Goal: Complete application form: Complete application form

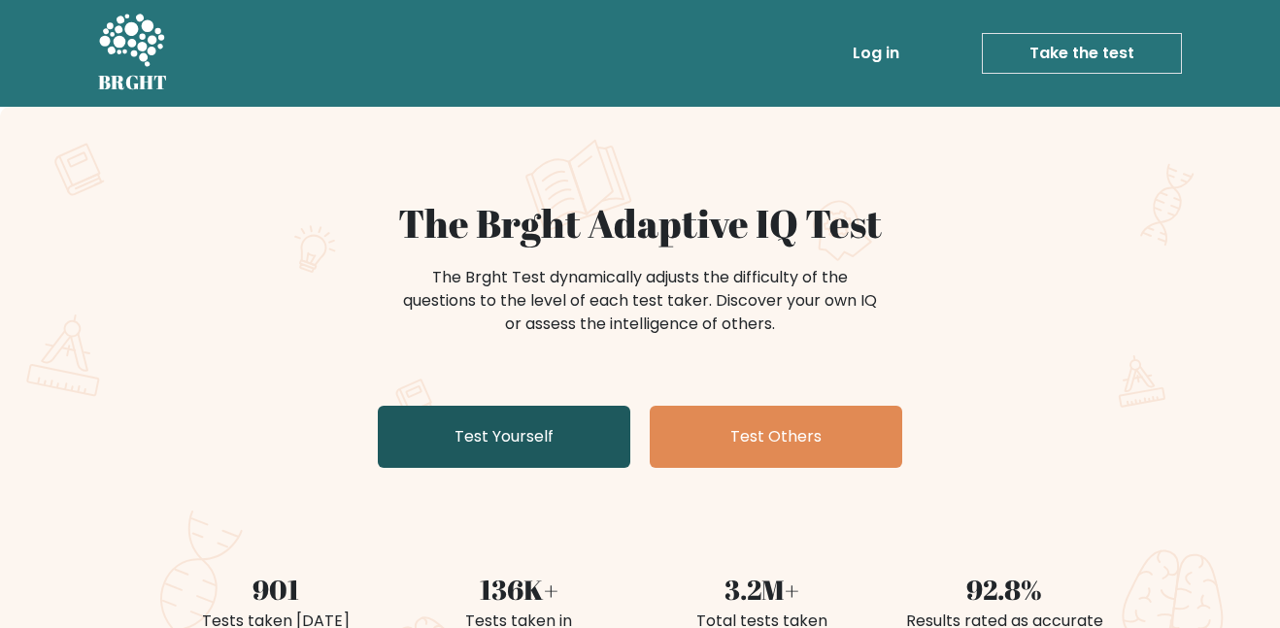
click at [569, 439] on link "Test Yourself" at bounding box center [504, 437] width 253 height 62
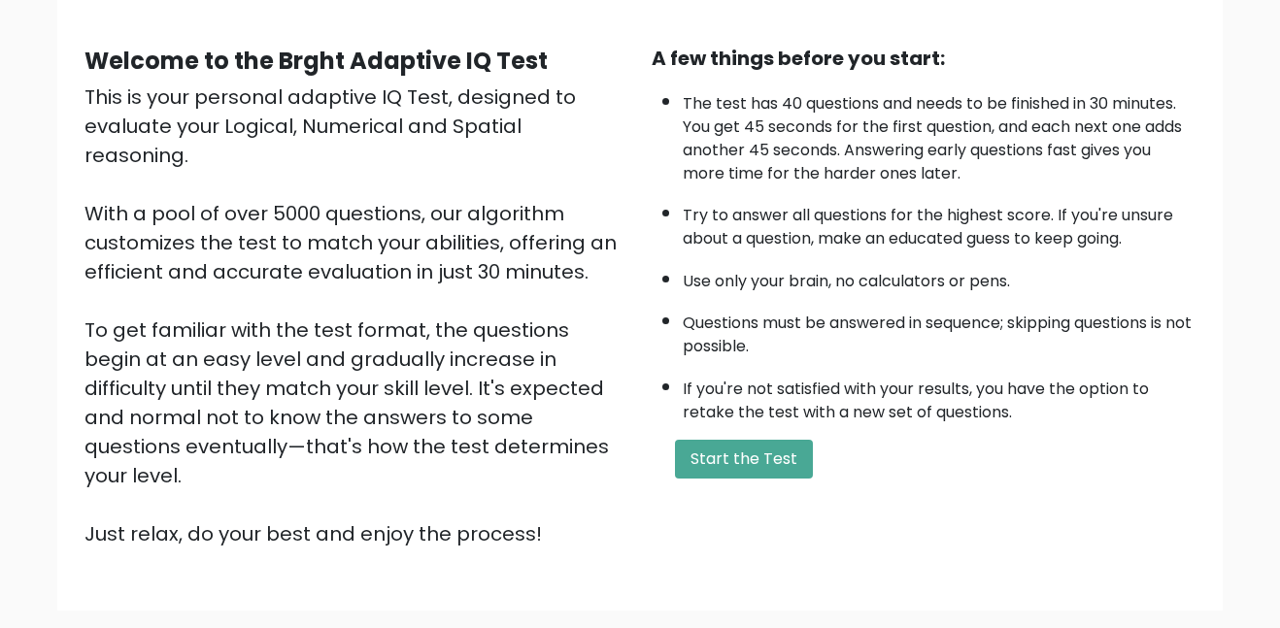
scroll to position [163, 0]
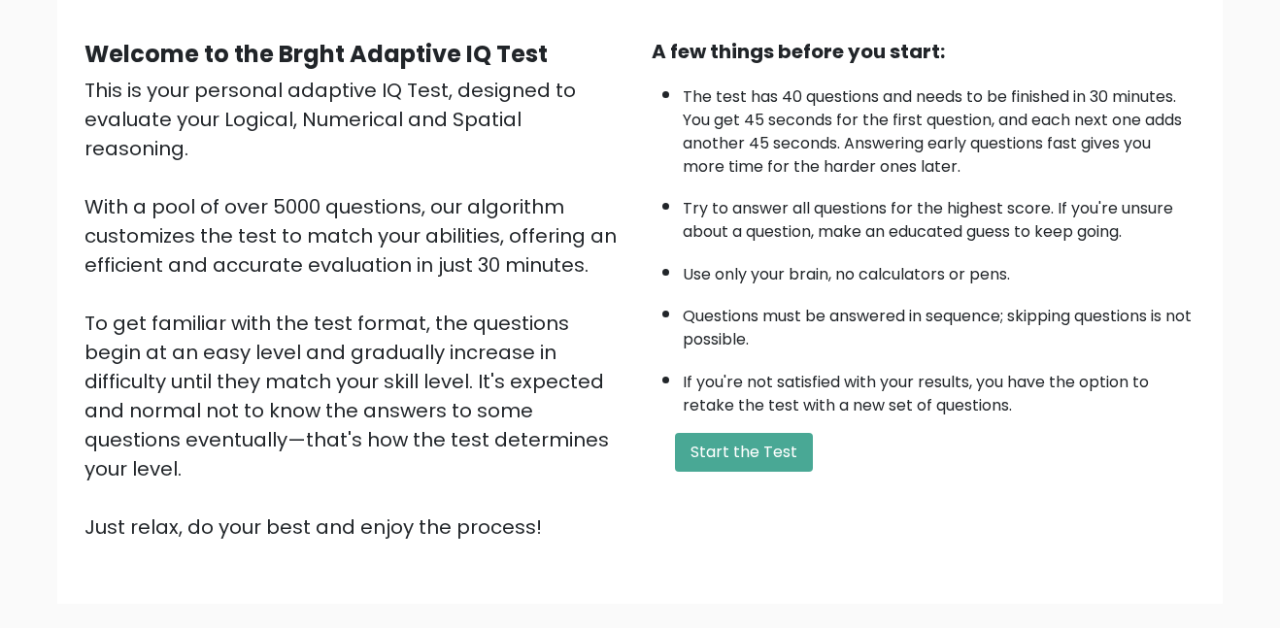
click at [691, 473] on div "A few things before you start: The test has 40 questions and needs to be finish…" at bounding box center [923, 289] width 567 height 505
click at [708, 466] on button "Start the Test" at bounding box center [744, 452] width 138 height 39
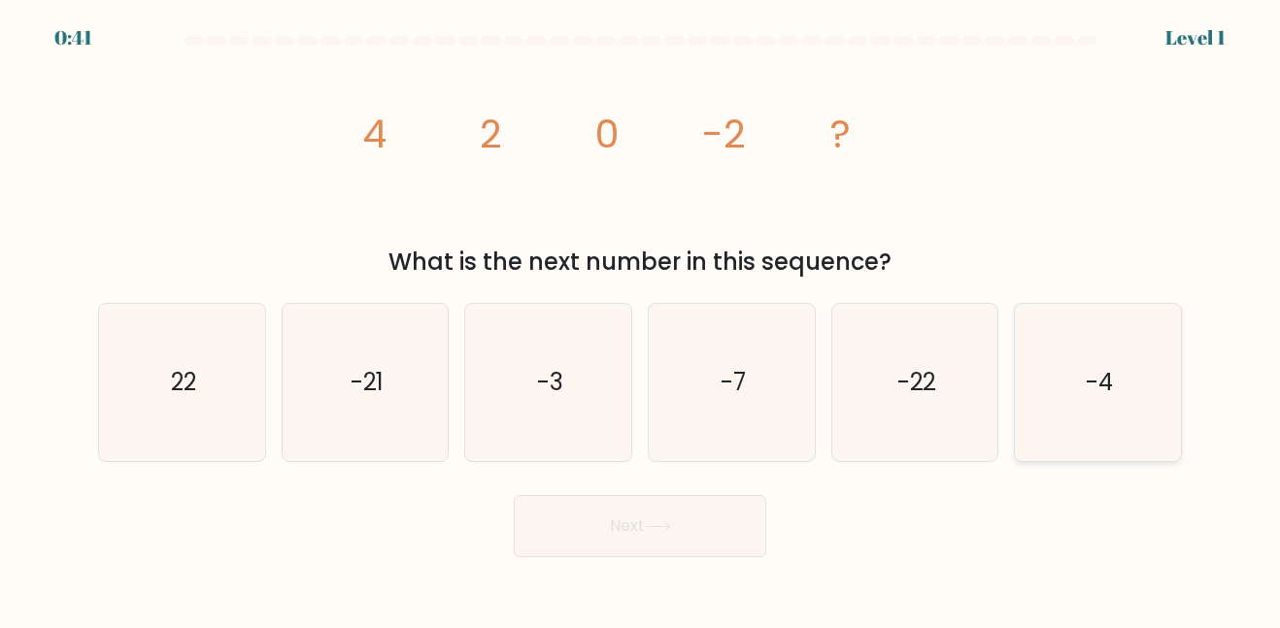
click at [1054, 374] on icon "-4" at bounding box center [1098, 382] width 156 height 156
click at [641, 320] on input "f. -4" at bounding box center [640, 317] width 1 height 5
radio input "true"
click at [717, 519] on button "Next" at bounding box center [640, 526] width 253 height 62
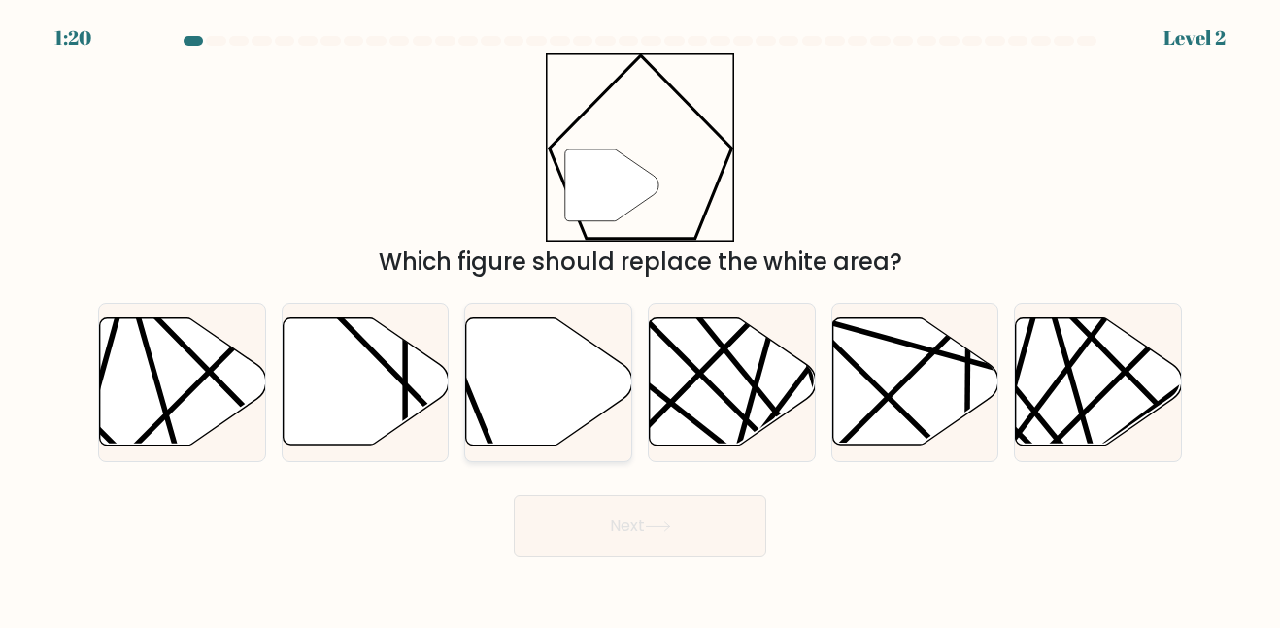
click at [527, 419] on icon at bounding box center [549, 382] width 166 height 127
click at [640, 320] on input "c." at bounding box center [640, 317] width 1 height 5
radio input "true"
click at [640, 544] on button "Next" at bounding box center [640, 526] width 253 height 62
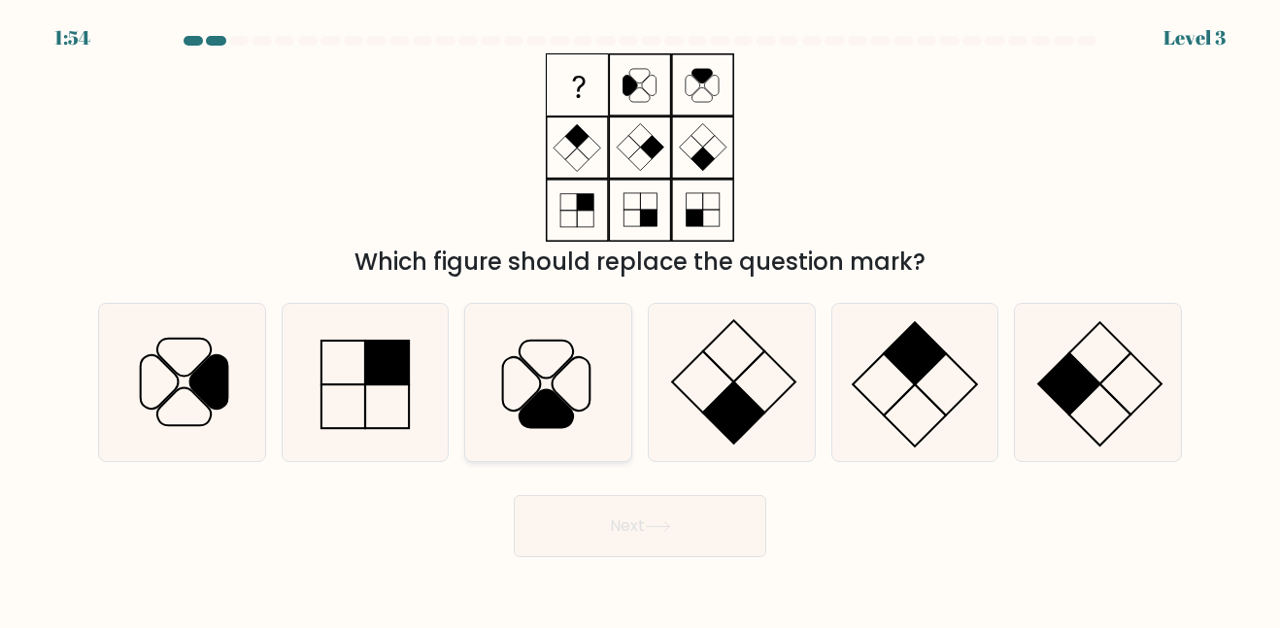
click at [517, 404] on icon at bounding box center [548, 382] width 156 height 156
click at [640, 320] on input "c." at bounding box center [640, 317] width 1 height 5
radio input "true"
click at [597, 531] on button "Next" at bounding box center [640, 526] width 253 height 62
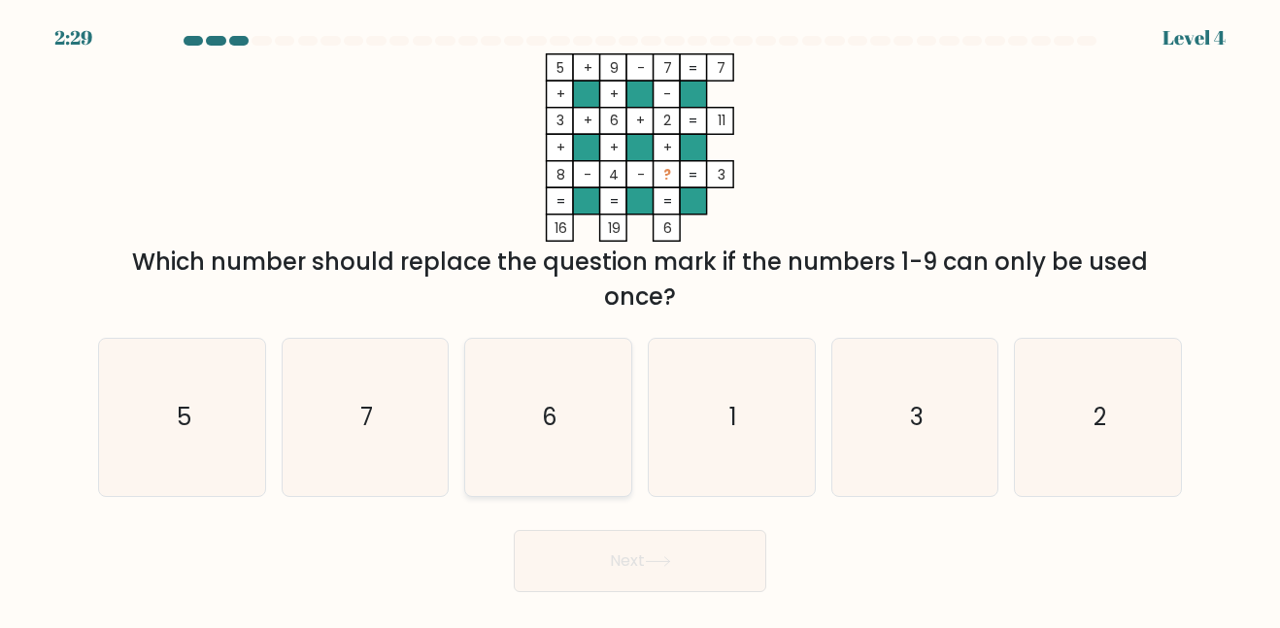
click at [529, 408] on icon "6" at bounding box center [548, 417] width 156 height 156
click at [640, 320] on input "c. 6" at bounding box center [640, 317] width 1 height 5
radio input "true"
click at [661, 427] on icon "1" at bounding box center [732, 417] width 156 height 156
click at [641, 320] on input "d. 1" at bounding box center [640, 317] width 1 height 5
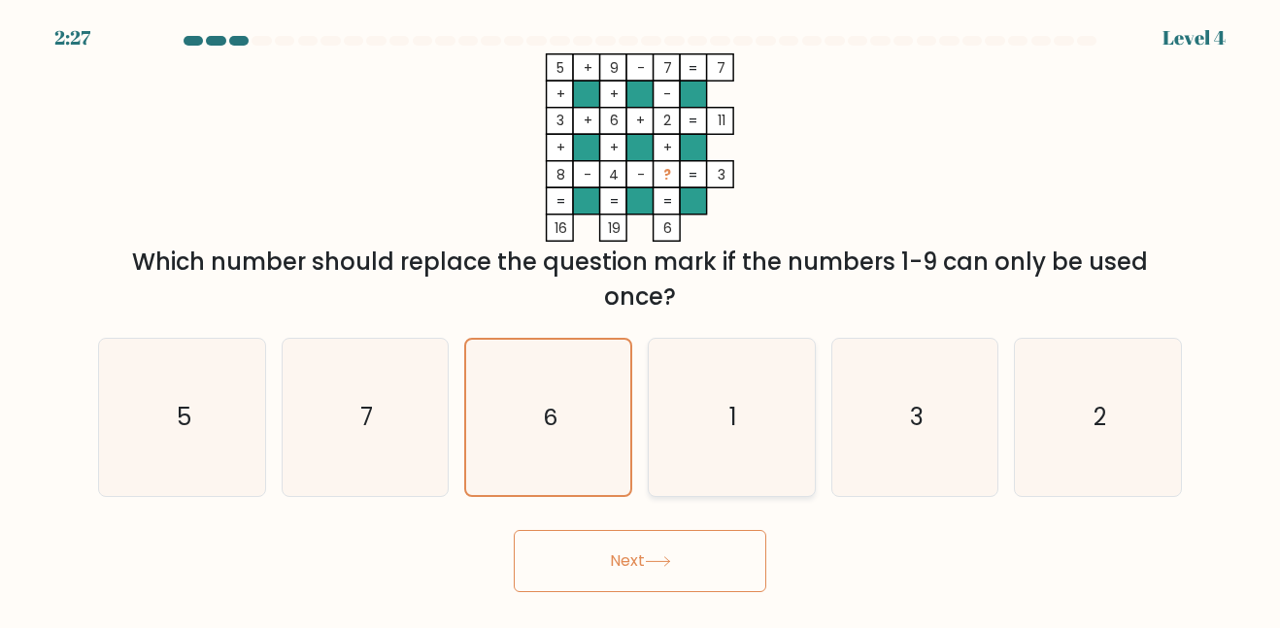
radio input "true"
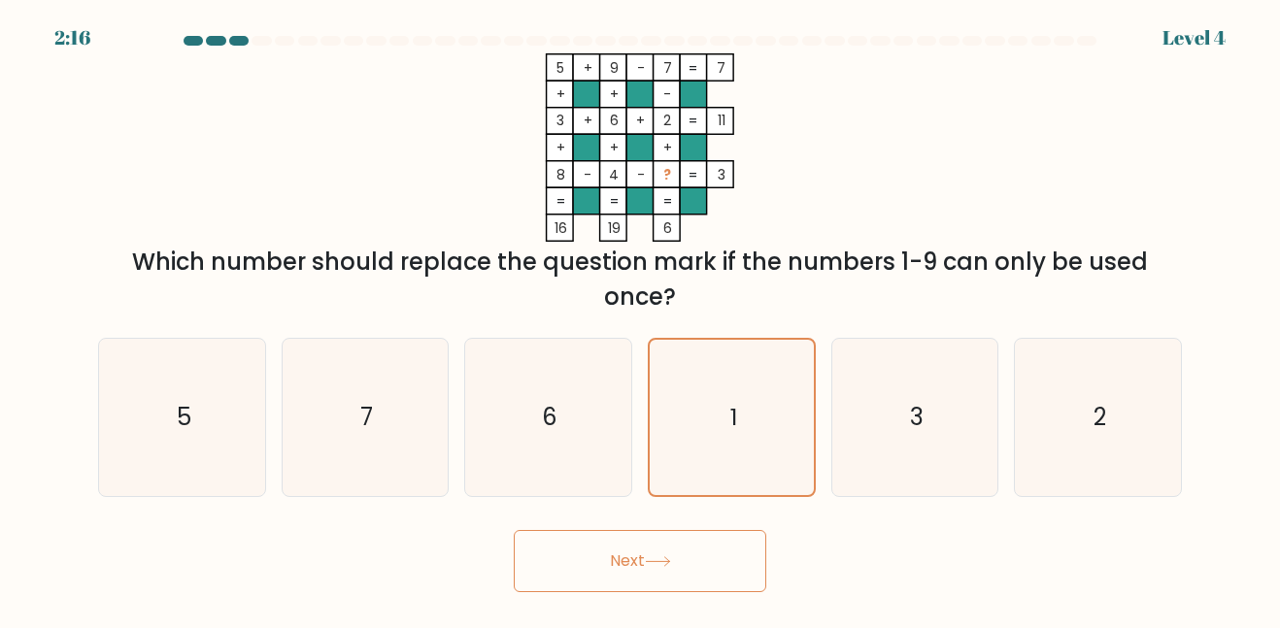
click at [704, 577] on button "Next" at bounding box center [640, 561] width 253 height 62
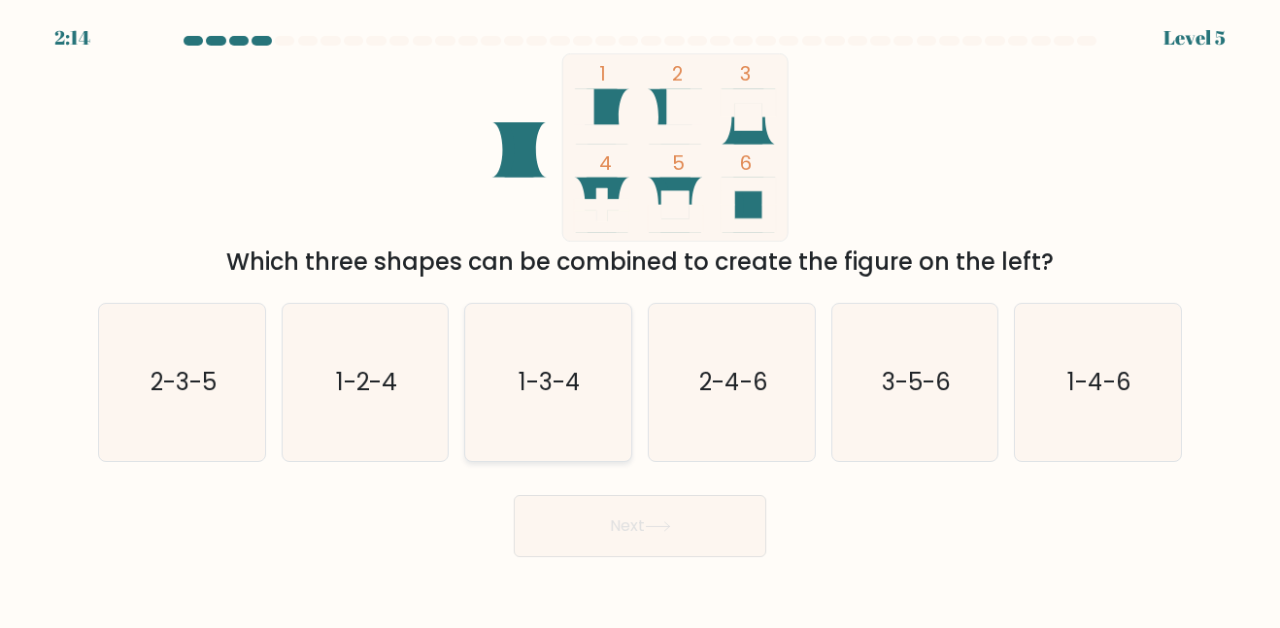
click at [520, 415] on icon "1-3-4" at bounding box center [548, 382] width 156 height 156
click at [640, 320] on input "c. 1-3-4" at bounding box center [640, 317] width 1 height 5
radio input "true"
click at [912, 390] on text "3-5-6" at bounding box center [916, 382] width 69 height 32
click at [641, 320] on input "e. 3-5-6" at bounding box center [640, 317] width 1 height 5
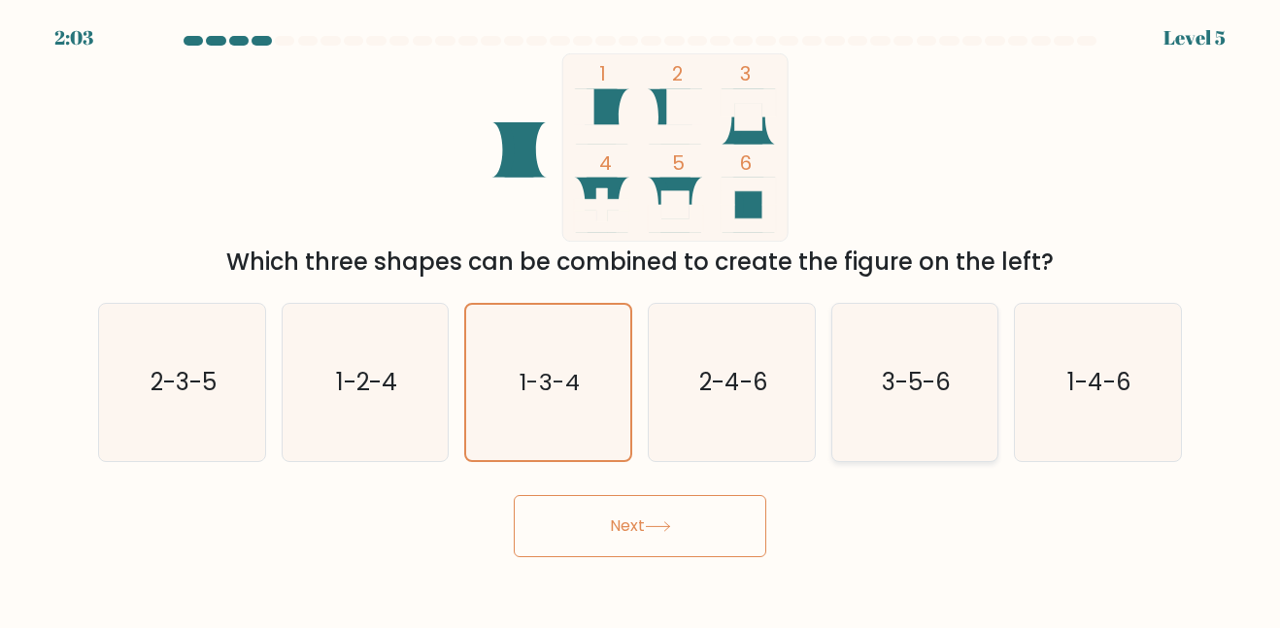
radio input "true"
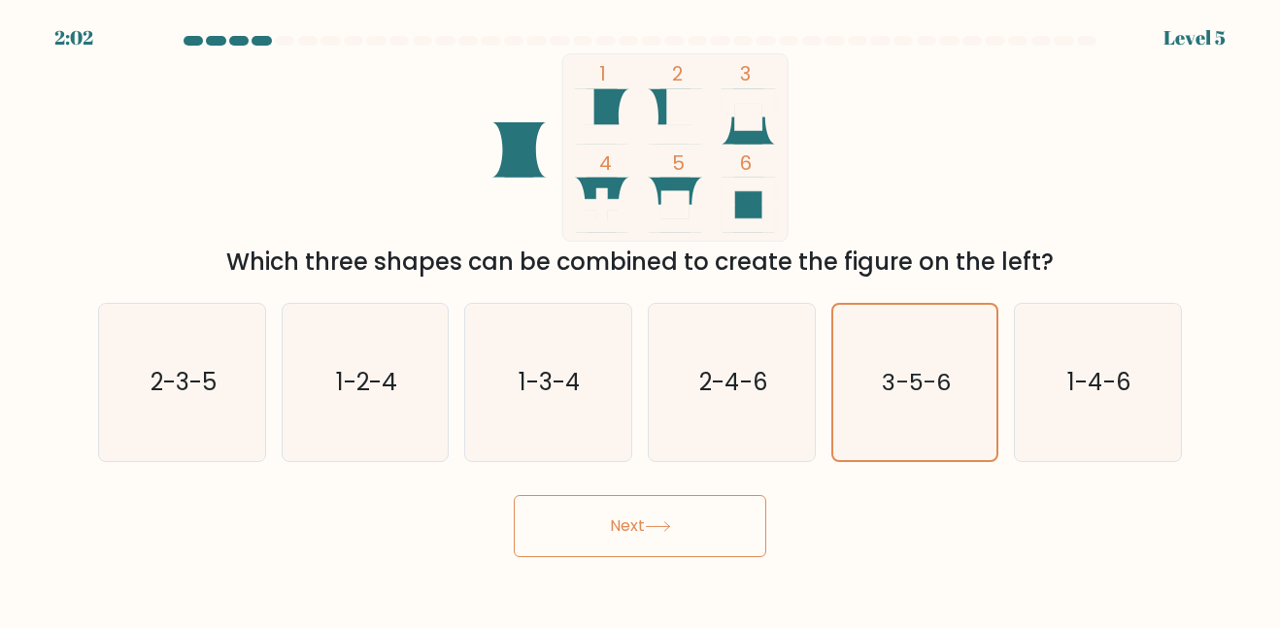
click at [662, 511] on button "Next" at bounding box center [640, 526] width 253 height 62
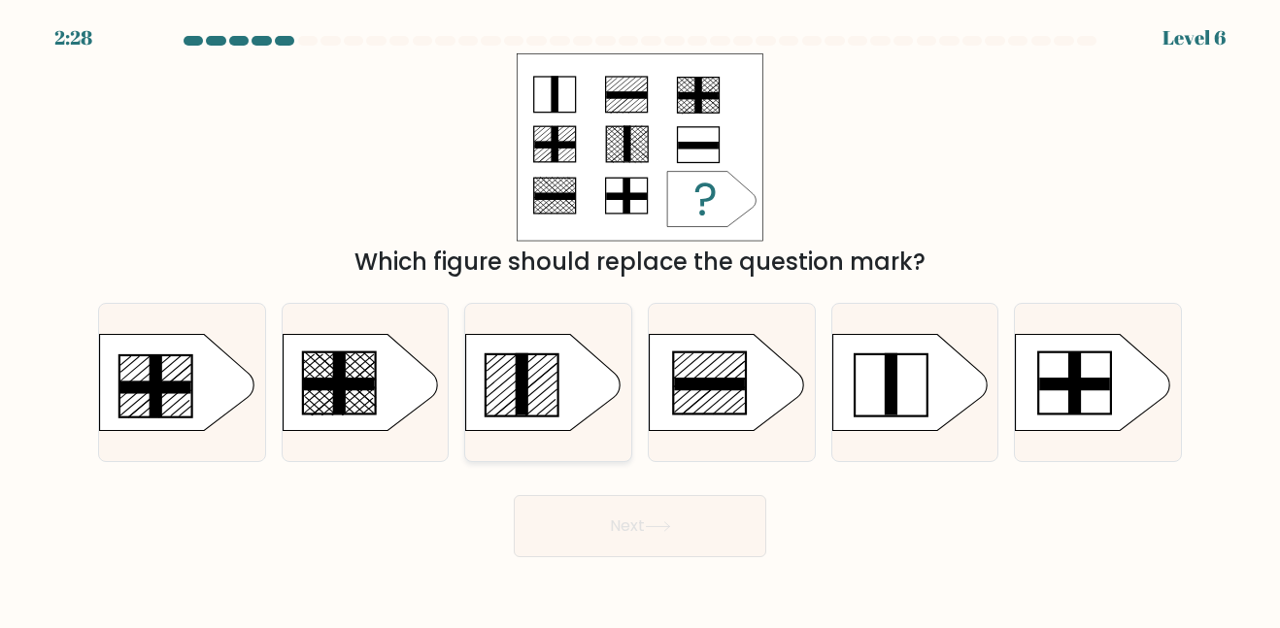
click at [534, 365] on line at bounding box center [517, 380] width 63 height 53
click at [640, 320] on input "c." at bounding box center [640, 317] width 1 height 5
radio input "true"
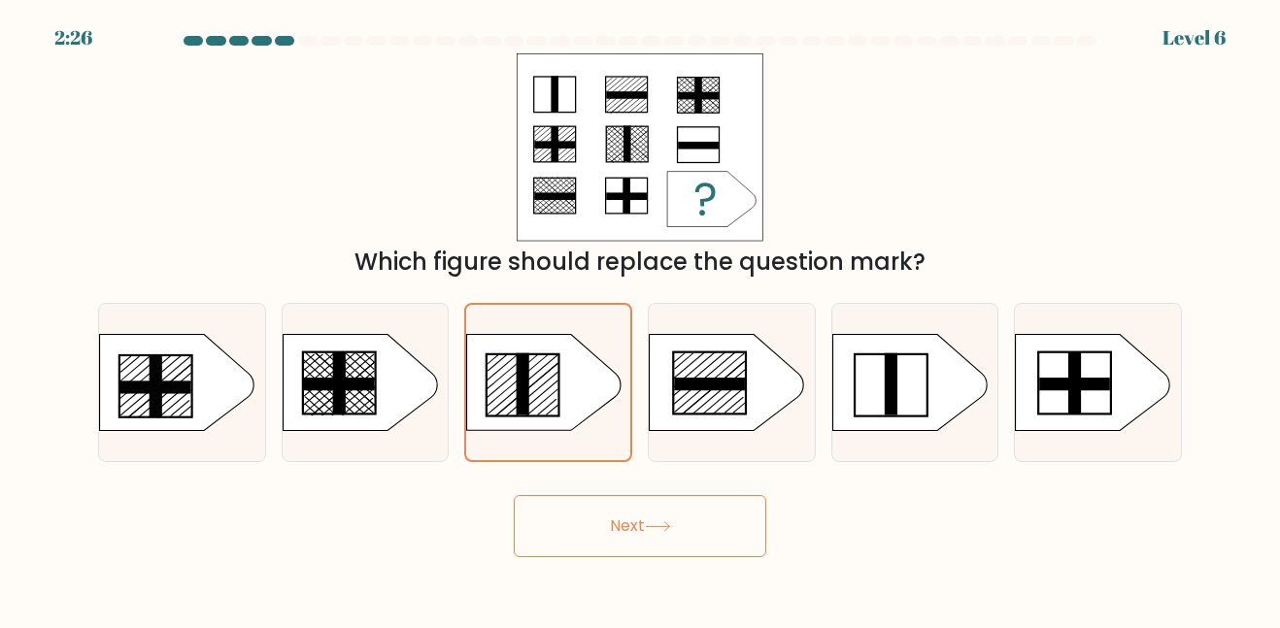
click at [631, 529] on button "Next" at bounding box center [640, 526] width 253 height 62
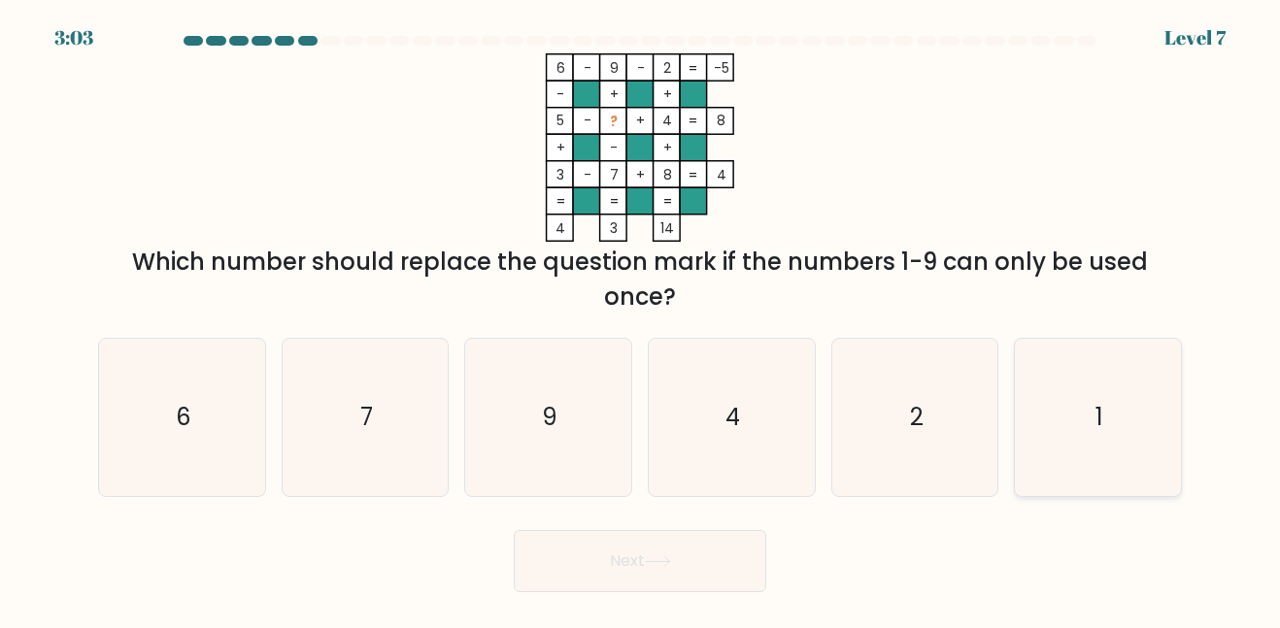
click at [1072, 439] on icon "1" at bounding box center [1098, 417] width 156 height 156
click at [641, 320] on input "f. 1" at bounding box center [640, 317] width 1 height 5
radio input "true"
click at [626, 559] on button "Next" at bounding box center [640, 561] width 253 height 62
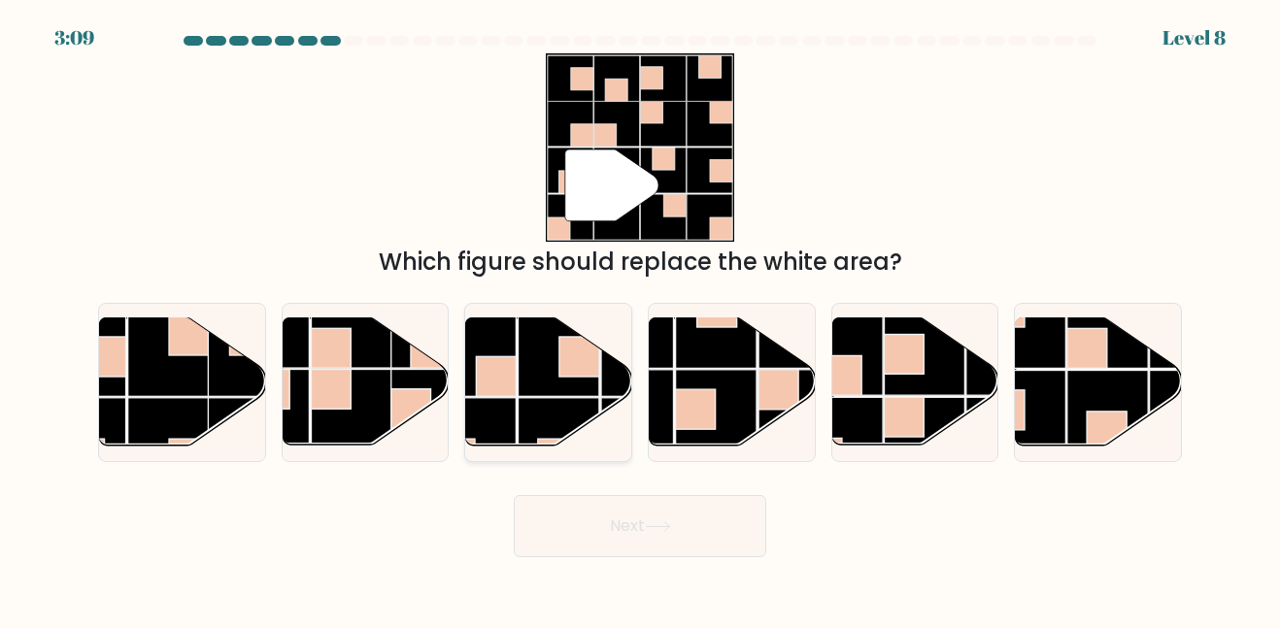
click at [540, 366] on rect at bounding box center [559, 356] width 81 height 81
click at [640, 320] on input "c." at bounding box center [640, 317] width 1 height 5
radio input "true"
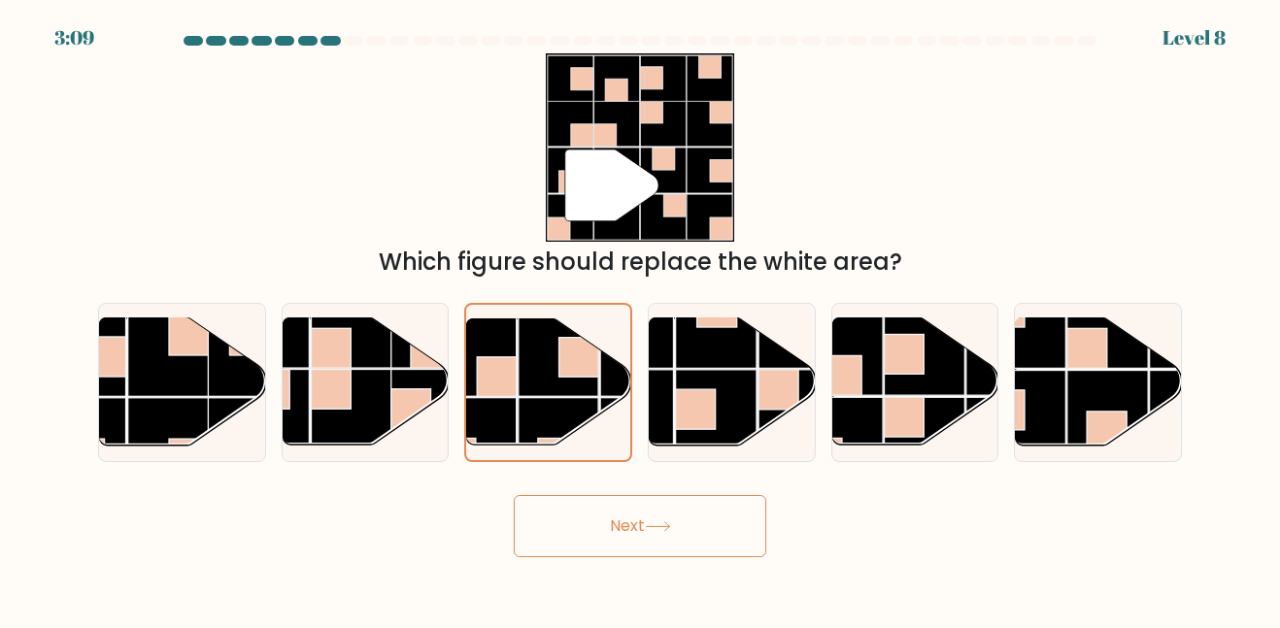
click at [621, 525] on button "Next" at bounding box center [640, 526] width 253 height 62
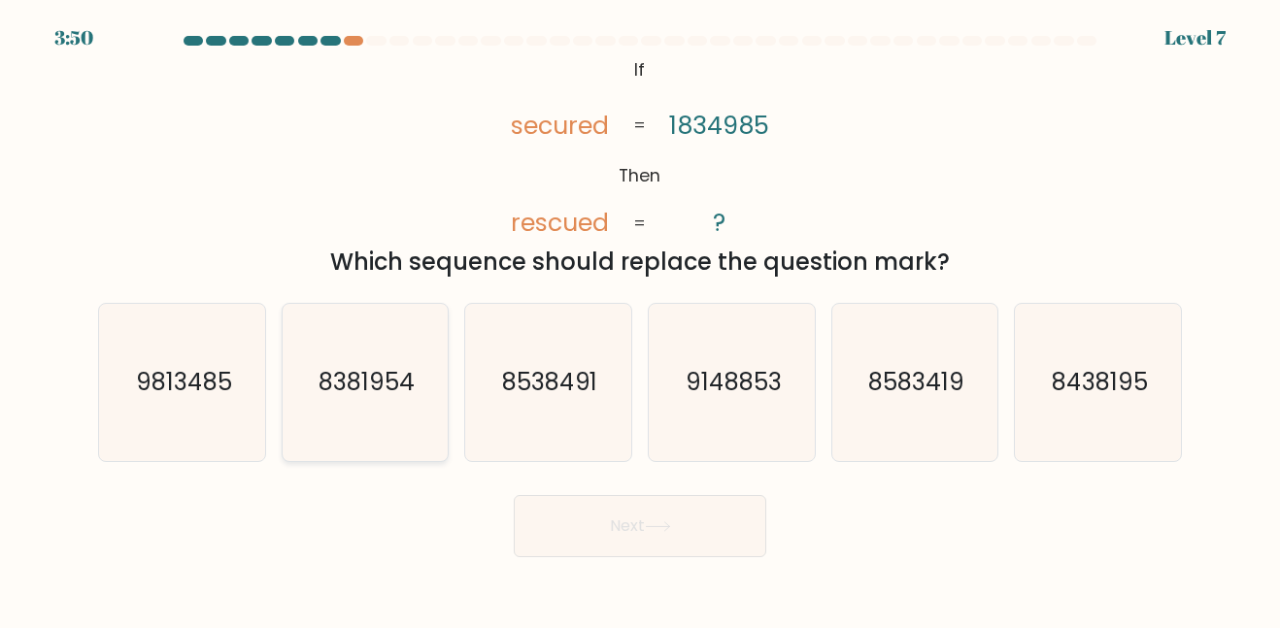
click at [362, 390] on text "8381954" at bounding box center [367, 382] width 96 height 32
click at [640, 320] on input "b. 8381954" at bounding box center [640, 317] width 1 height 5
radio input "true"
click at [593, 540] on button "Next" at bounding box center [640, 526] width 253 height 62
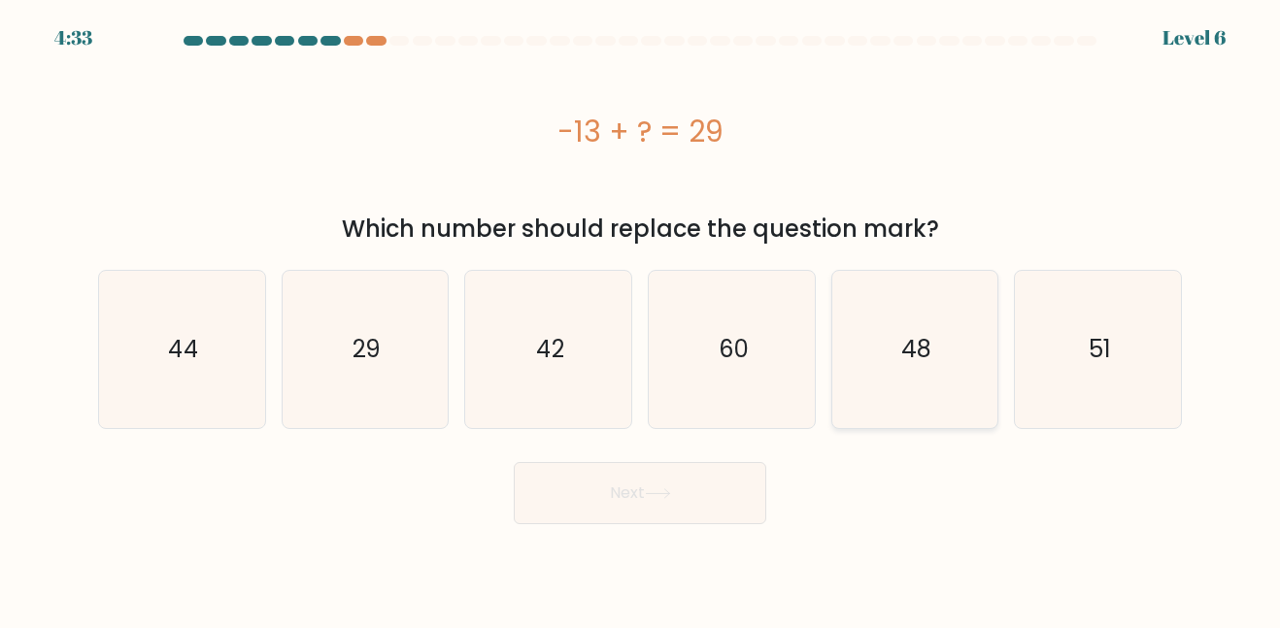
click at [919, 396] on icon "48" at bounding box center [914, 349] width 156 height 156
click at [641, 320] on input "e. 48" at bounding box center [640, 317] width 1 height 5
radio input "true"
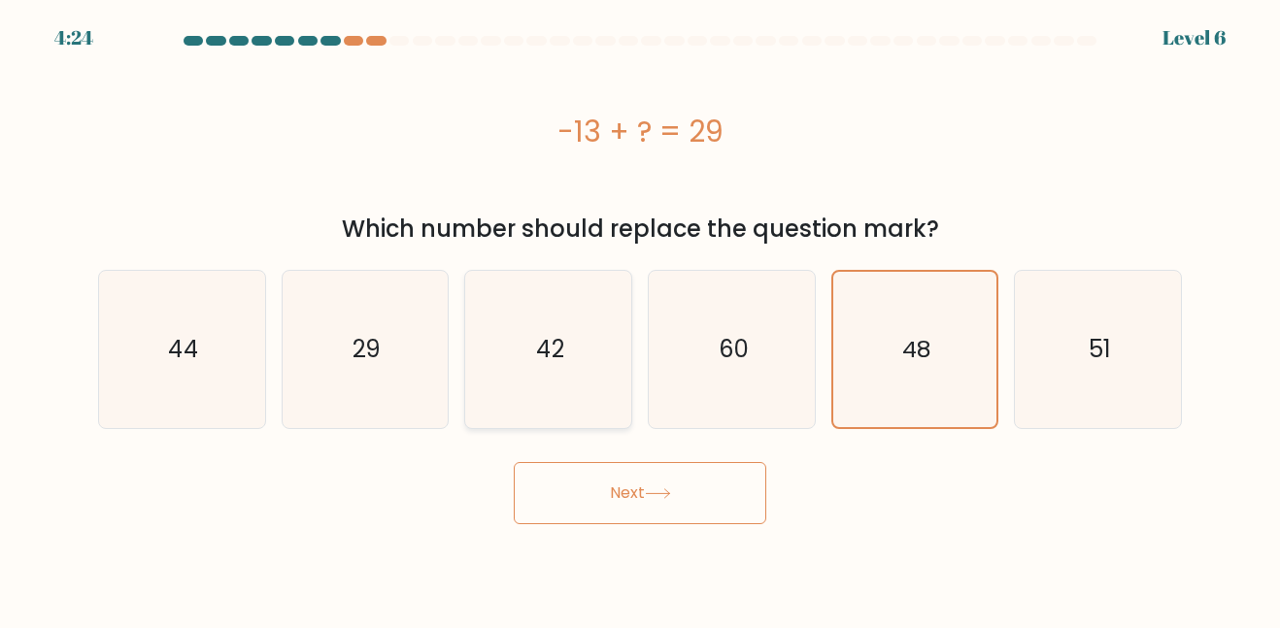
click at [534, 410] on icon "42" at bounding box center [548, 349] width 156 height 156
click at [640, 320] on input "c. 42" at bounding box center [640, 317] width 1 height 5
radio input "true"
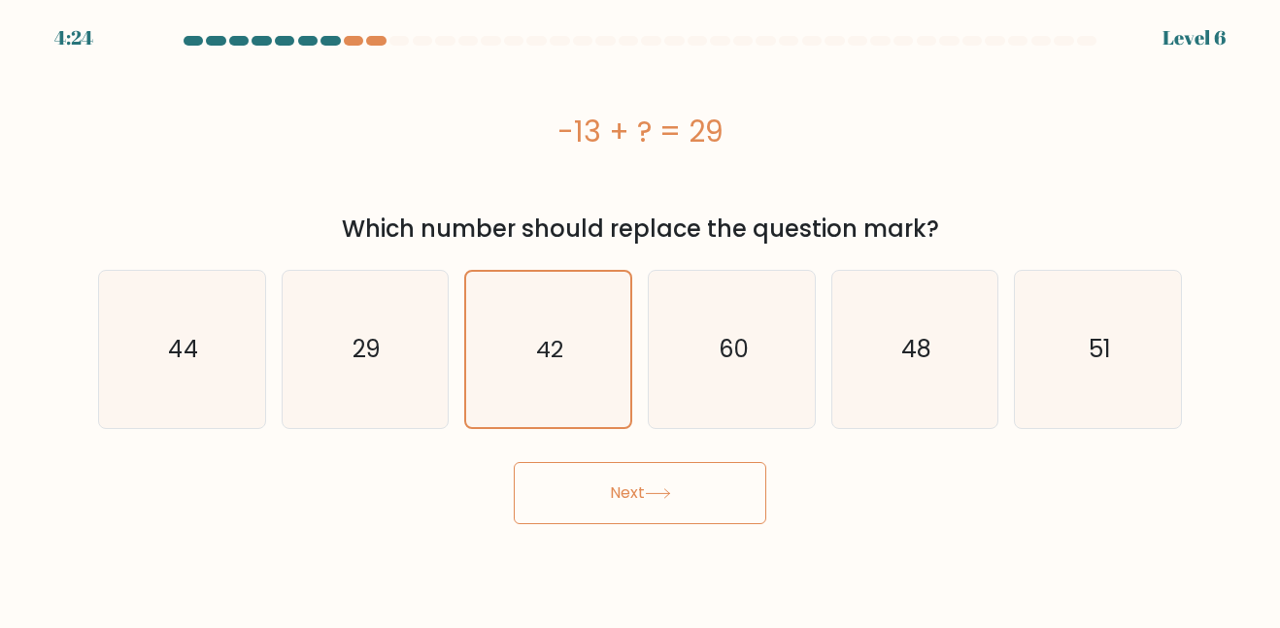
click at [624, 494] on button "Next" at bounding box center [640, 493] width 253 height 62
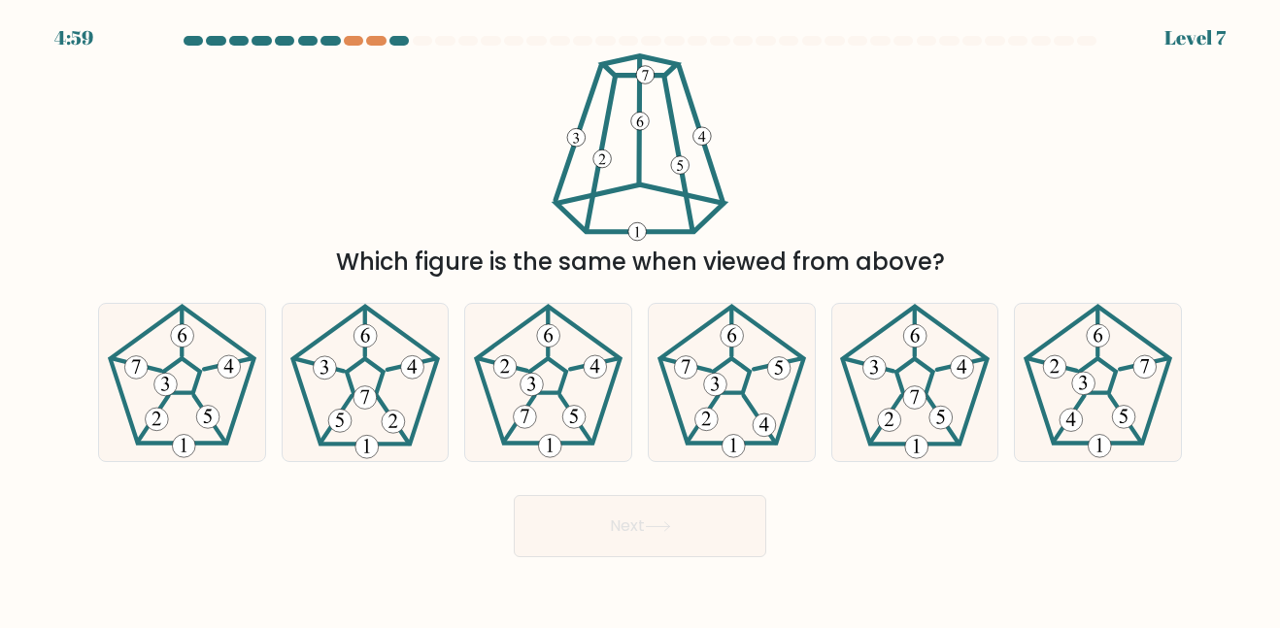
click at [271, 356] on div "a." at bounding box center [182, 382] width 184 height 158
click at [256, 356] on icon at bounding box center [182, 382] width 156 height 156
click at [640, 320] on input "a." at bounding box center [640, 317] width 1 height 5
radio input "true"
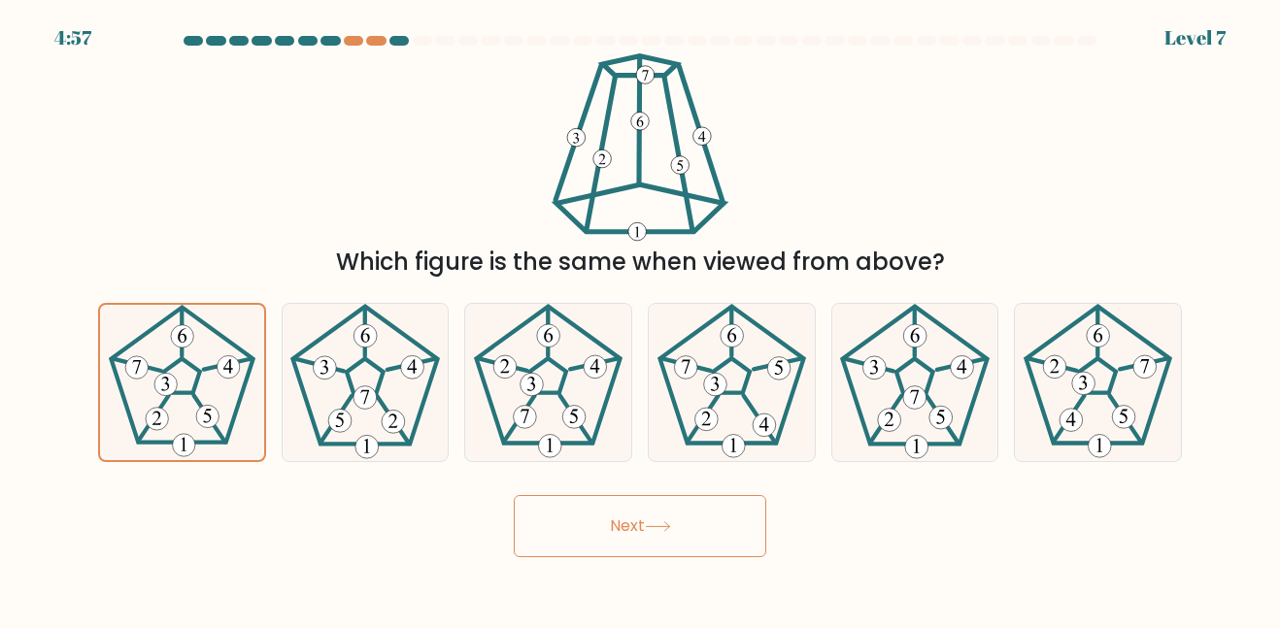
click at [686, 506] on button "Next" at bounding box center [640, 526] width 253 height 62
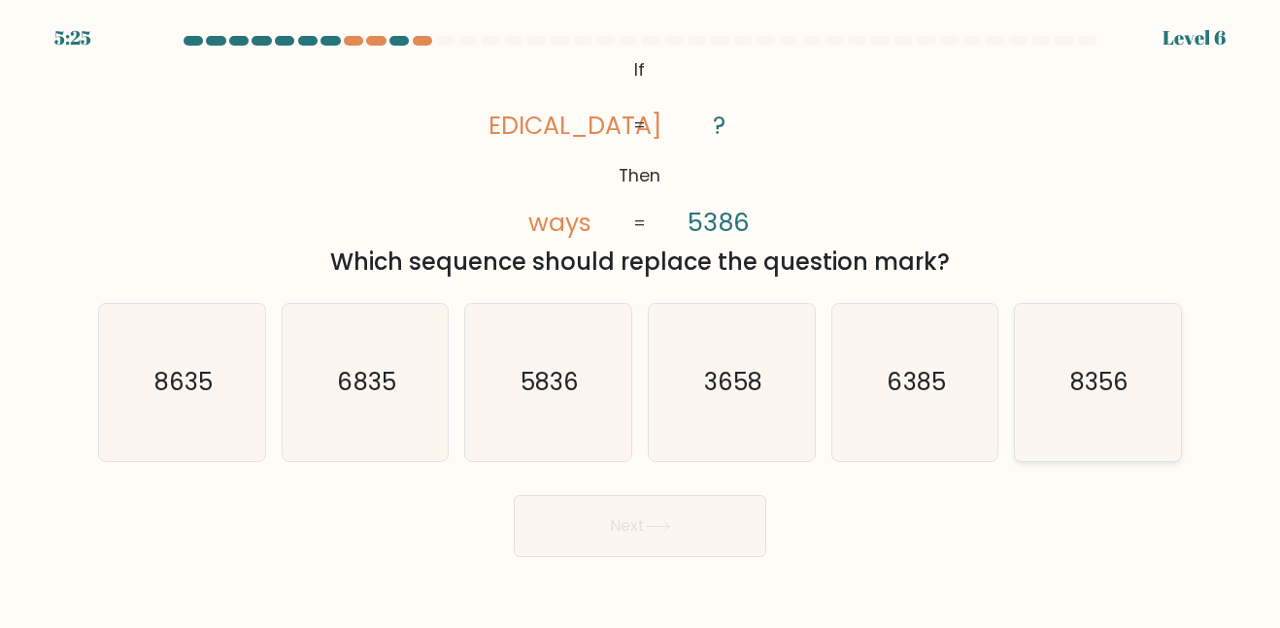
click at [1094, 384] on text "8356" at bounding box center [1099, 382] width 58 height 32
click at [641, 320] on input "f. 8356" at bounding box center [640, 317] width 1 height 5
radio input "true"
click at [620, 535] on button "Next" at bounding box center [640, 526] width 253 height 62
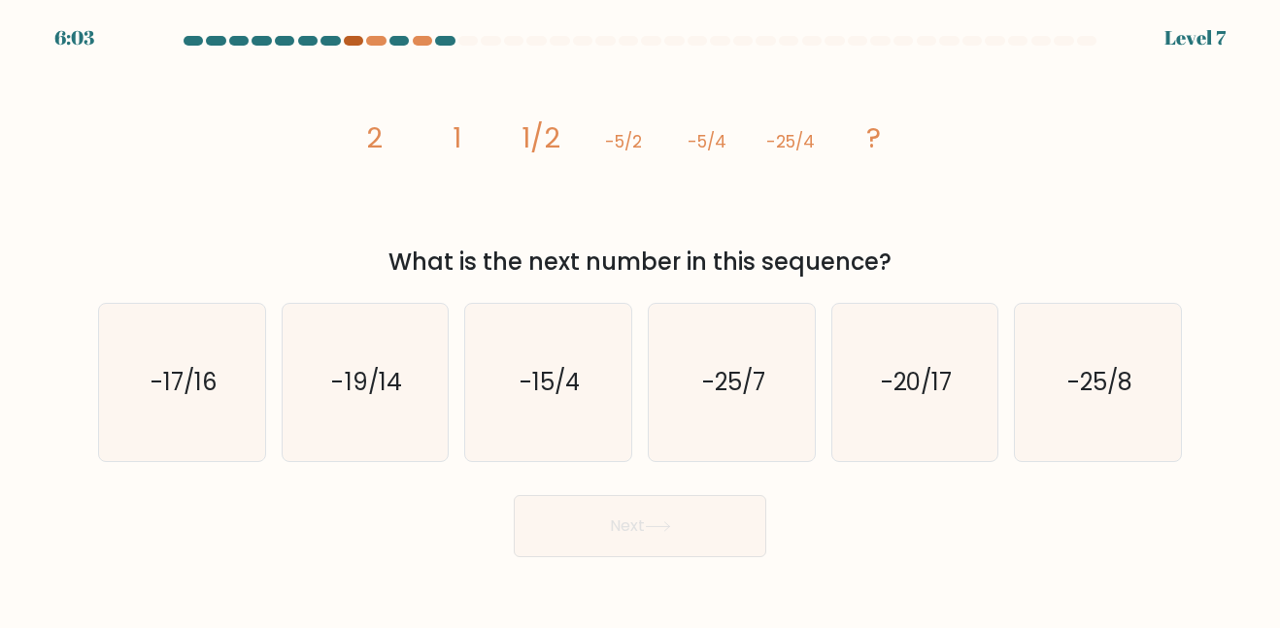
click at [355, 43] on div at bounding box center [353, 41] width 19 height 10
click at [350, 37] on div at bounding box center [353, 41] width 19 height 10
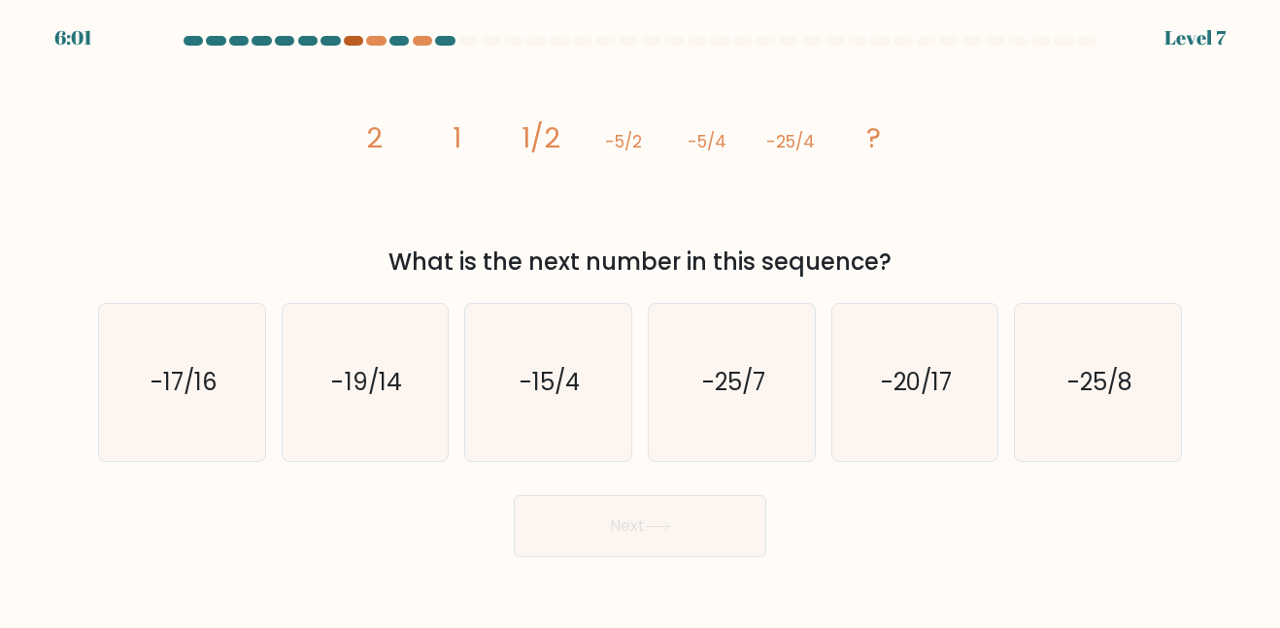
click at [350, 37] on div at bounding box center [353, 41] width 19 height 10
click at [522, 404] on icon "-15/4" at bounding box center [548, 382] width 156 height 156
click at [640, 320] on input "c. -15/4" at bounding box center [640, 317] width 1 height 5
radio input "true"
click at [576, 518] on button "Next" at bounding box center [640, 526] width 253 height 62
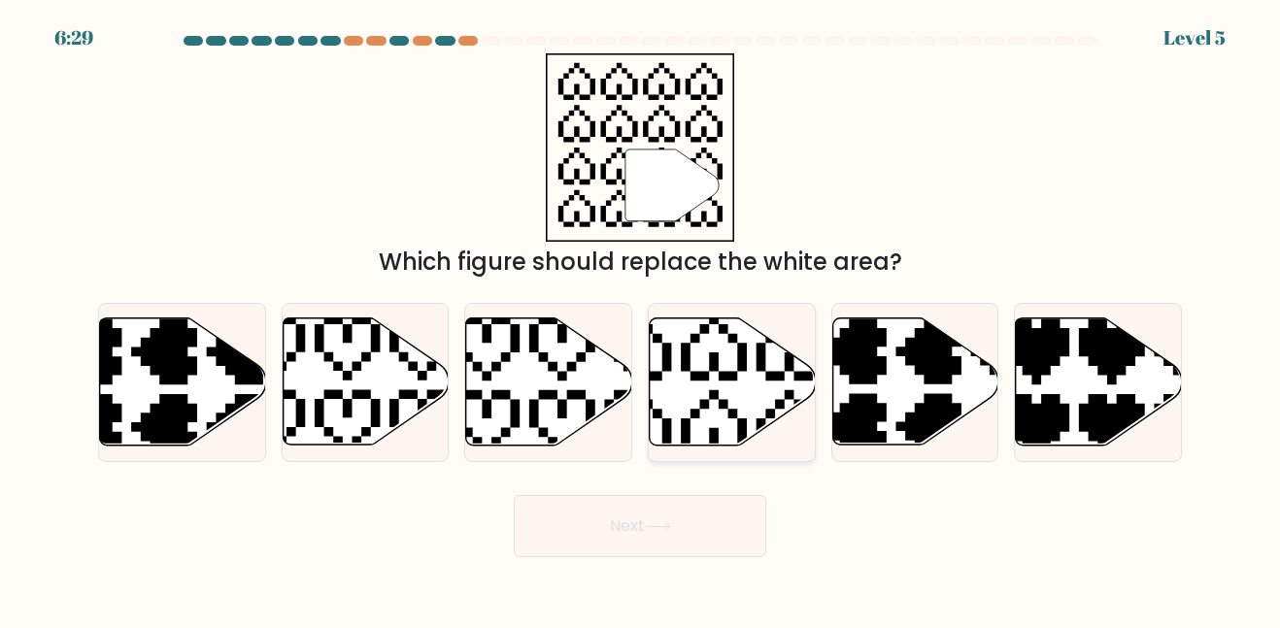
click at [694, 381] on icon at bounding box center [733, 382] width 166 height 127
click at [641, 320] on input "d." at bounding box center [640, 317] width 1 height 5
radio input "true"
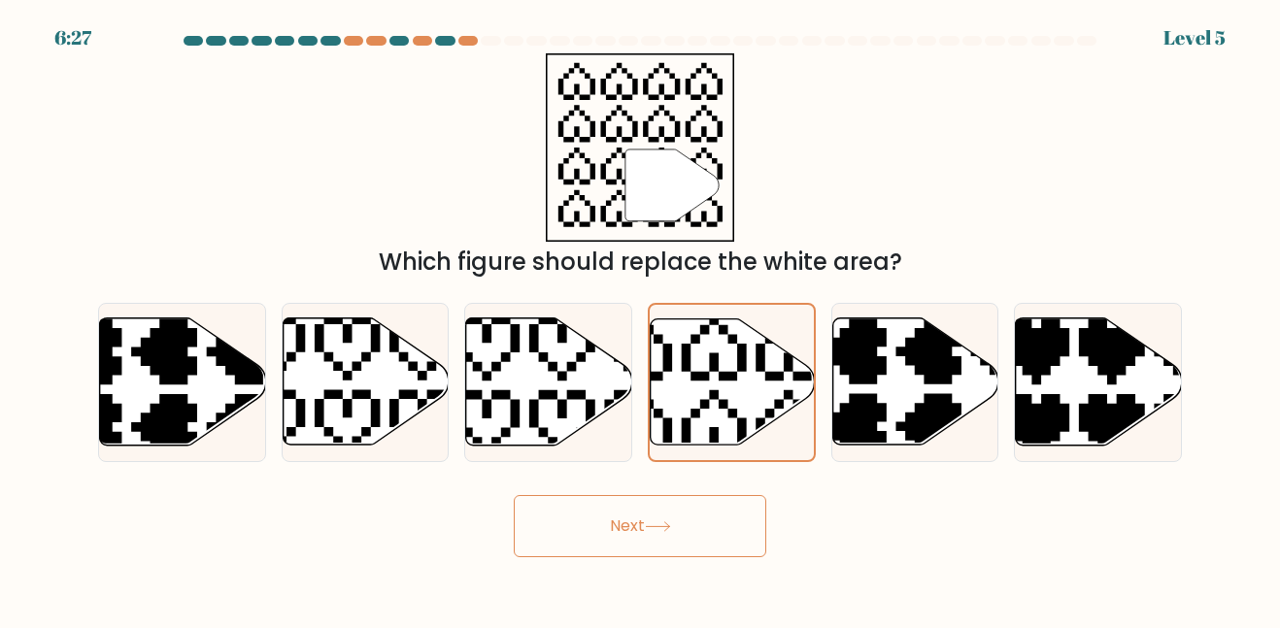
click at [600, 533] on button "Next" at bounding box center [640, 526] width 253 height 62
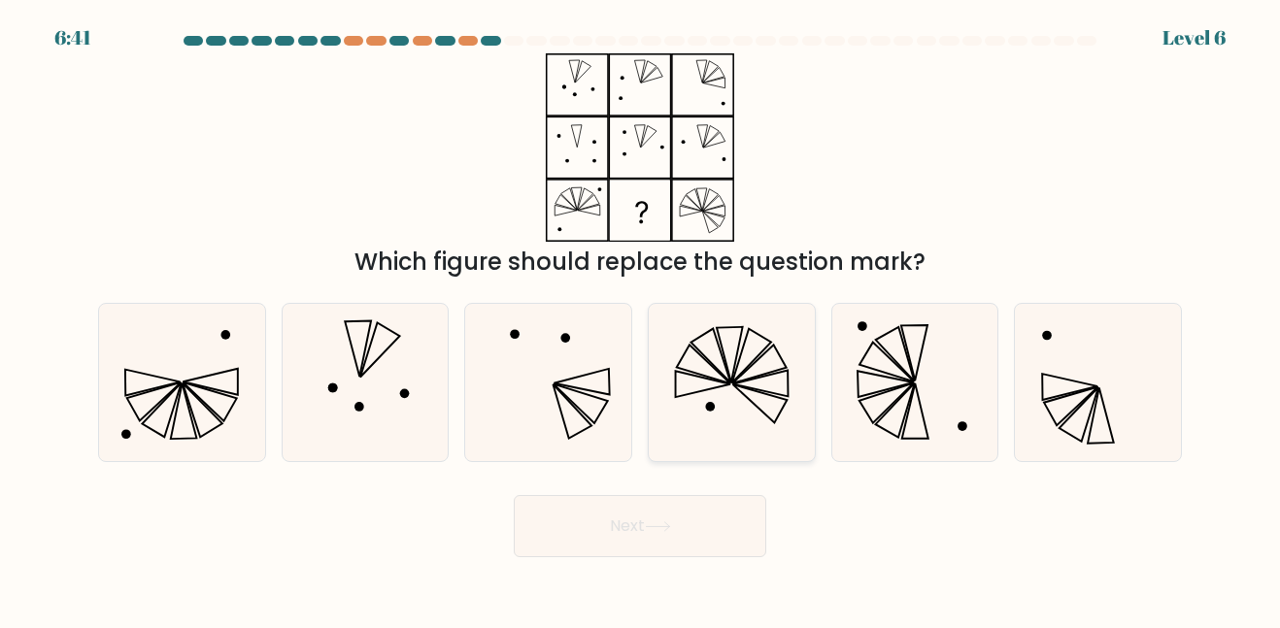
click at [728, 365] on icon at bounding box center [732, 382] width 156 height 156
click at [641, 320] on input "d." at bounding box center [640, 317] width 1 height 5
radio input "true"
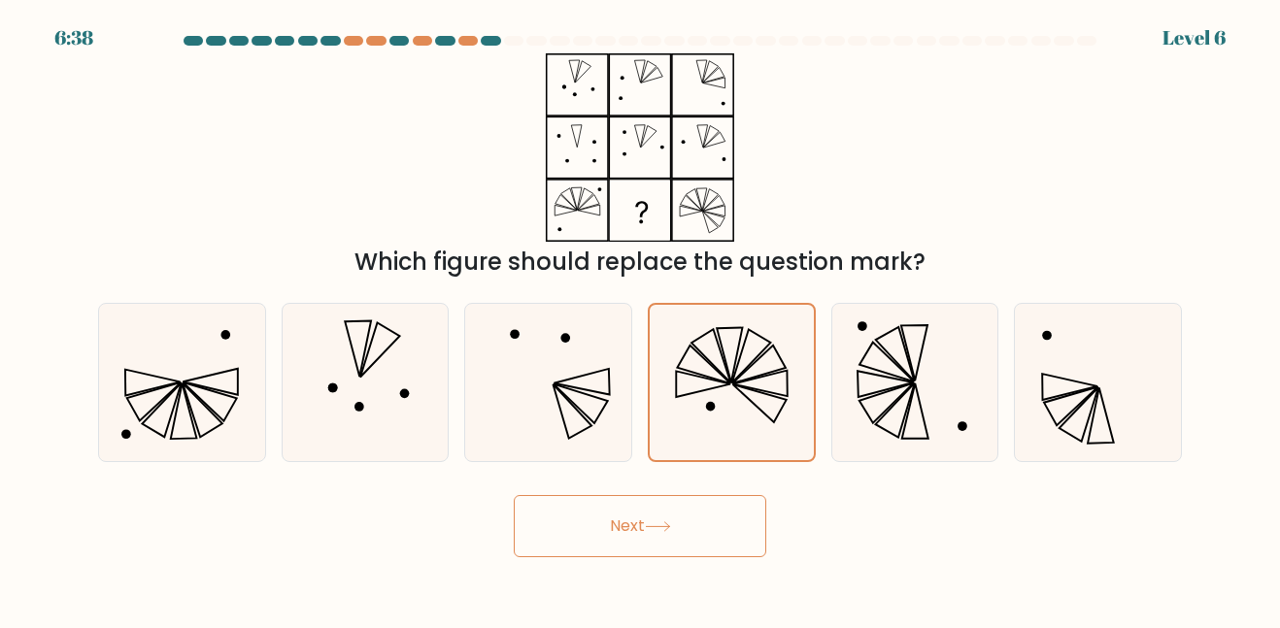
click at [620, 526] on button "Next" at bounding box center [640, 526] width 253 height 62
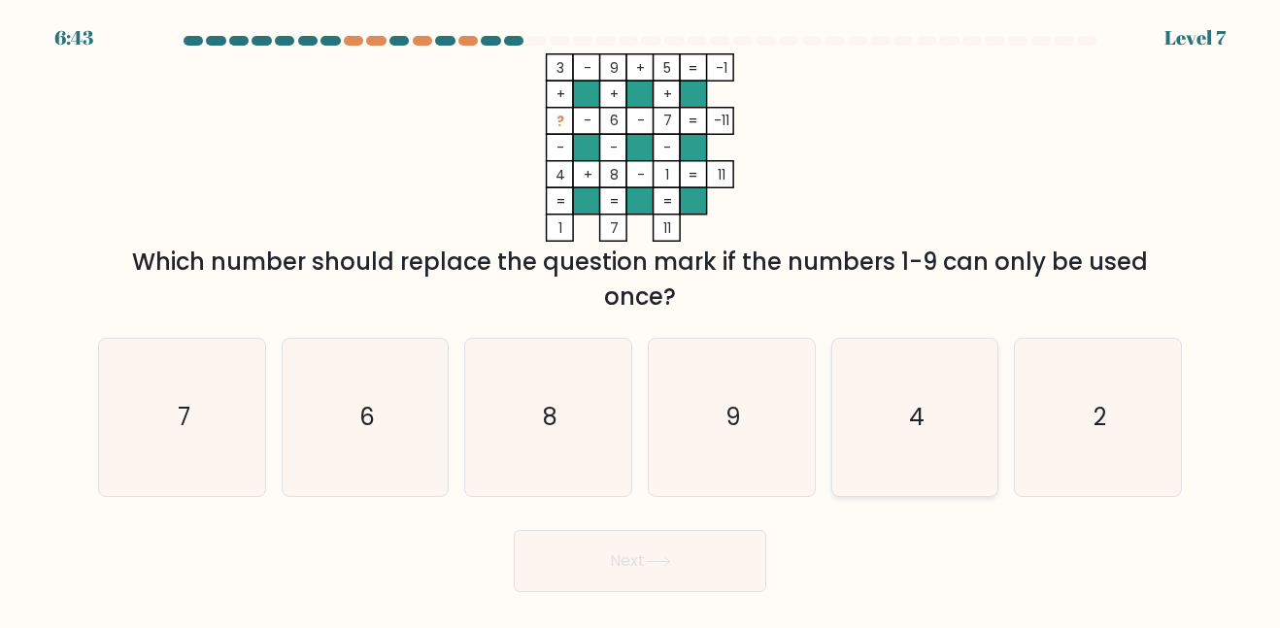
click at [850, 424] on icon "4" at bounding box center [914, 417] width 156 height 156
click at [641, 320] on input "e. 4" at bounding box center [640, 317] width 1 height 5
radio input "true"
click at [679, 556] on button "Next" at bounding box center [640, 561] width 253 height 62
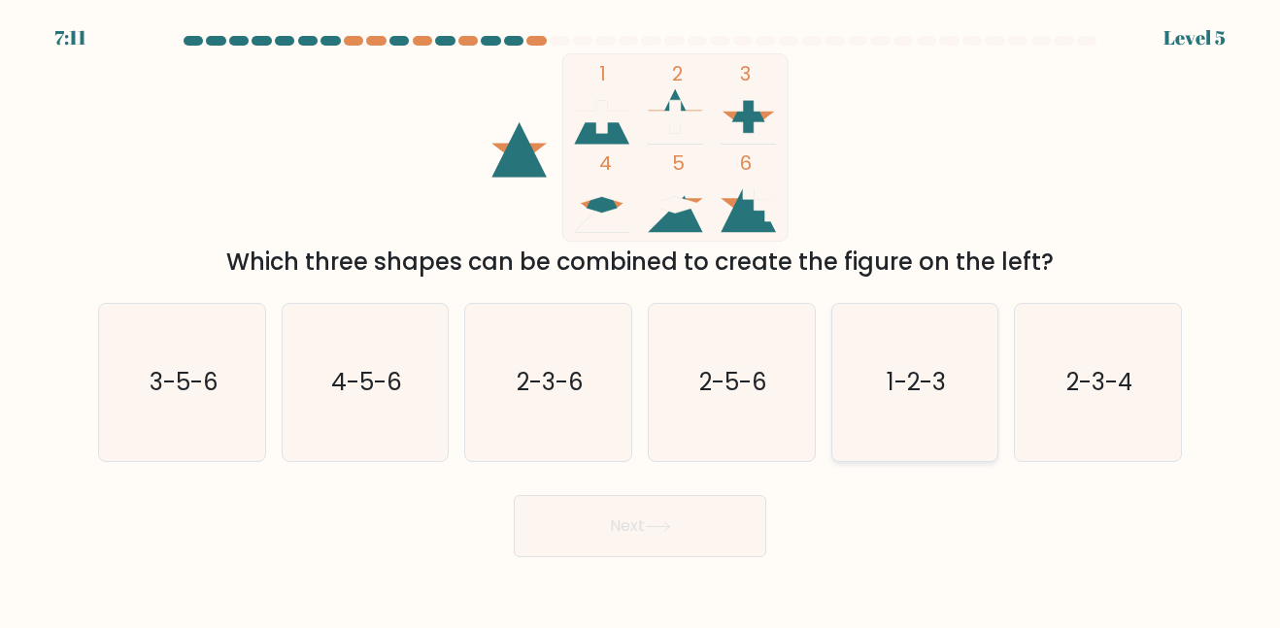
click at [925, 396] on text "1-2-3" at bounding box center [916, 382] width 59 height 32
click at [641, 320] on input "e. 1-2-3" at bounding box center [640, 317] width 1 height 5
radio input "true"
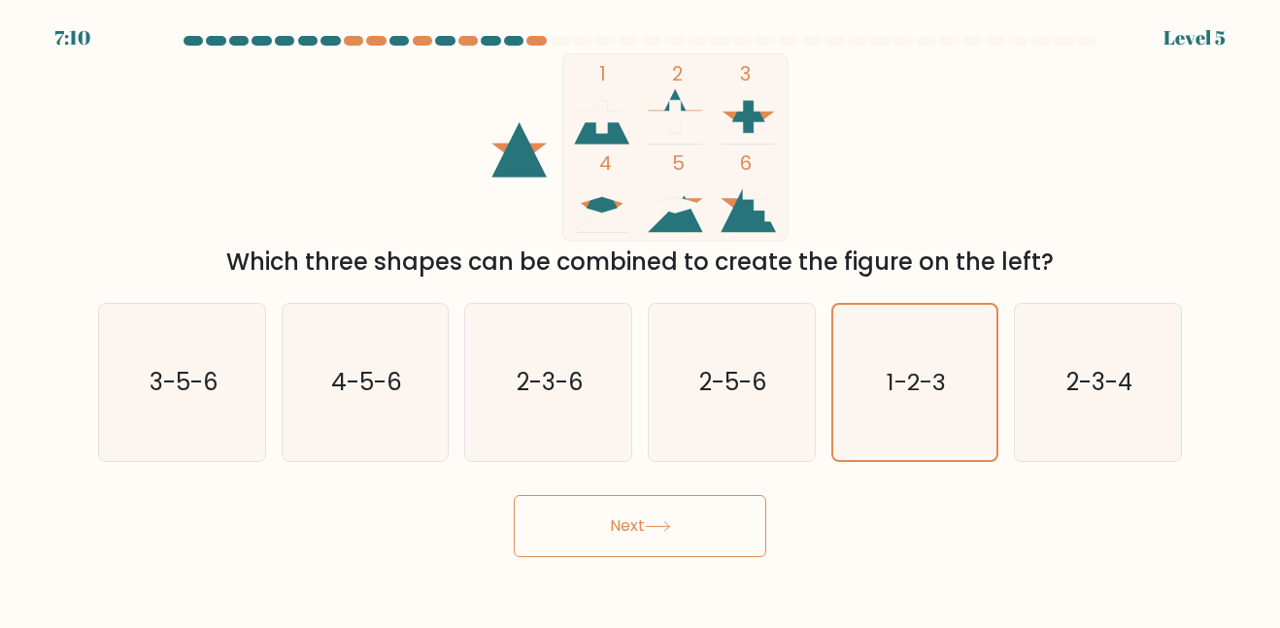
click at [655, 520] on button "Next" at bounding box center [640, 526] width 253 height 62
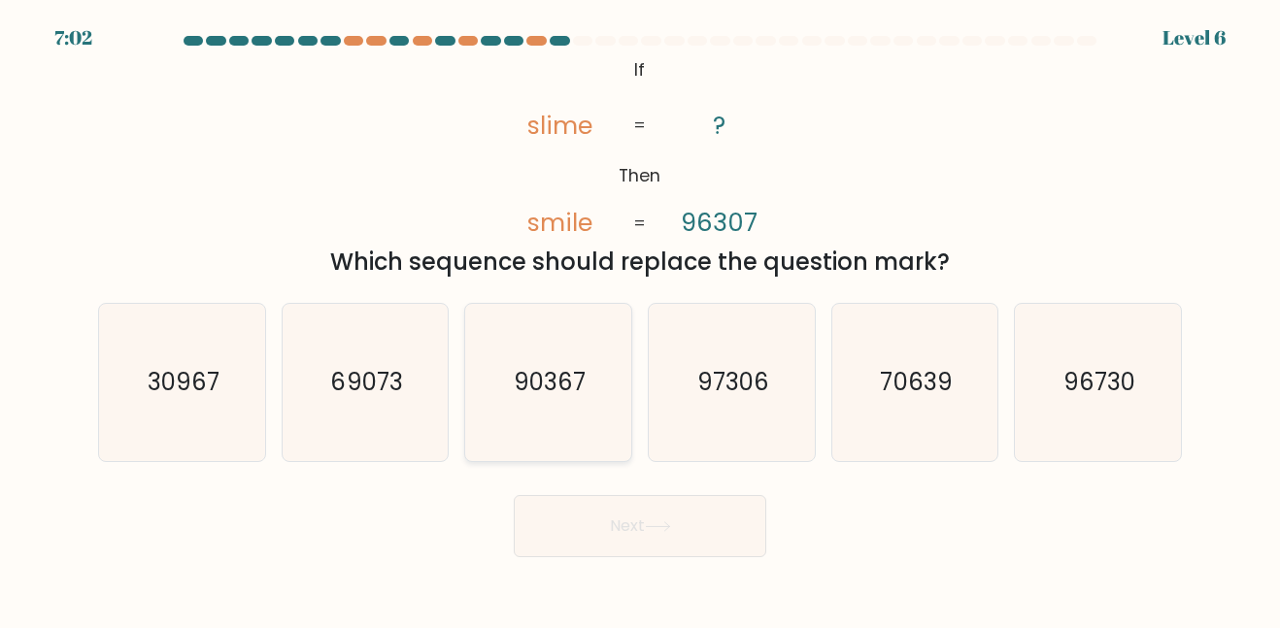
click at [548, 421] on icon "90367" at bounding box center [548, 382] width 156 height 156
click at [640, 320] on input "c. 90367" at bounding box center [640, 317] width 1 height 5
radio input "true"
click at [647, 530] on button "Next" at bounding box center [640, 526] width 253 height 62
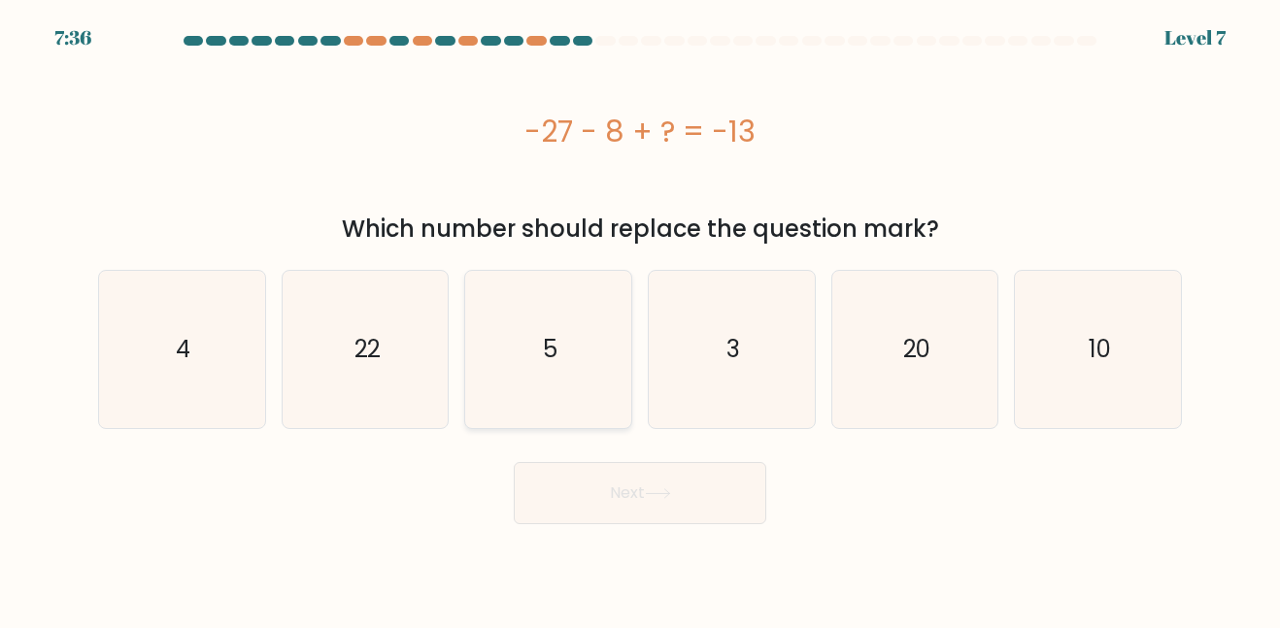
click at [553, 327] on icon "5" at bounding box center [548, 349] width 156 height 156
click at [640, 320] on input "c. 5" at bounding box center [640, 317] width 1 height 5
radio input "true"
click at [345, 387] on icon "22" at bounding box center [365, 349] width 156 height 156
click at [640, 320] on input "b. 22" at bounding box center [640, 317] width 1 height 5
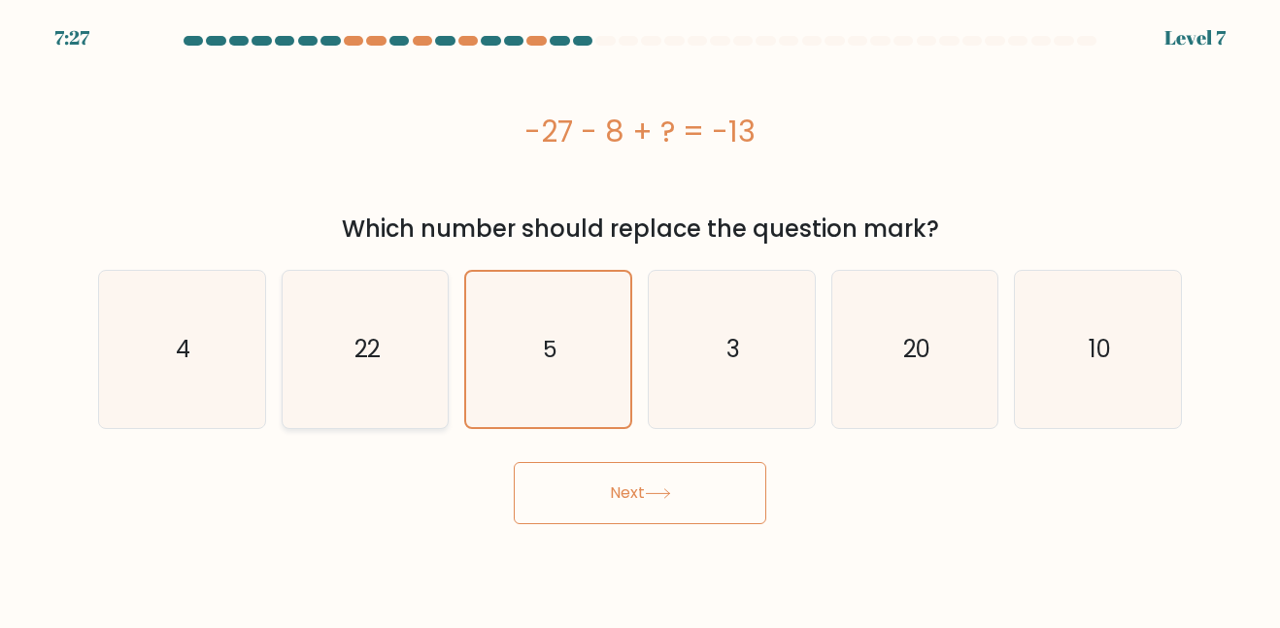
radio input "true"
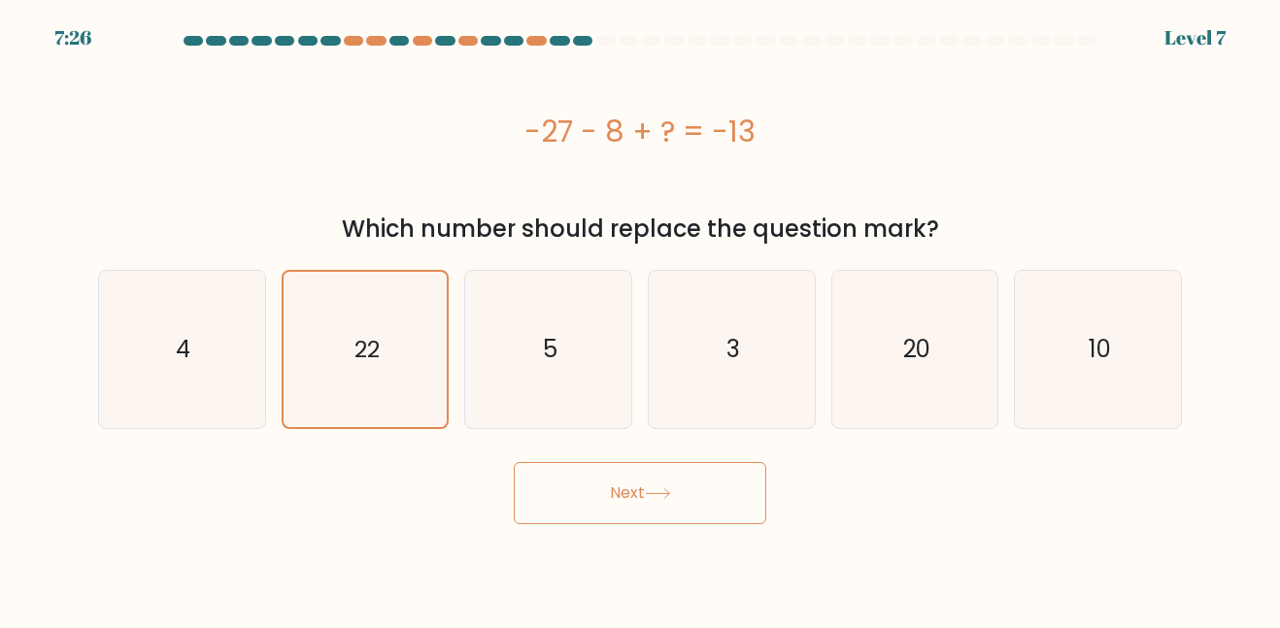
click at [587, 499] on button "Next" at bounding box center [640, 493] width 253 height 62
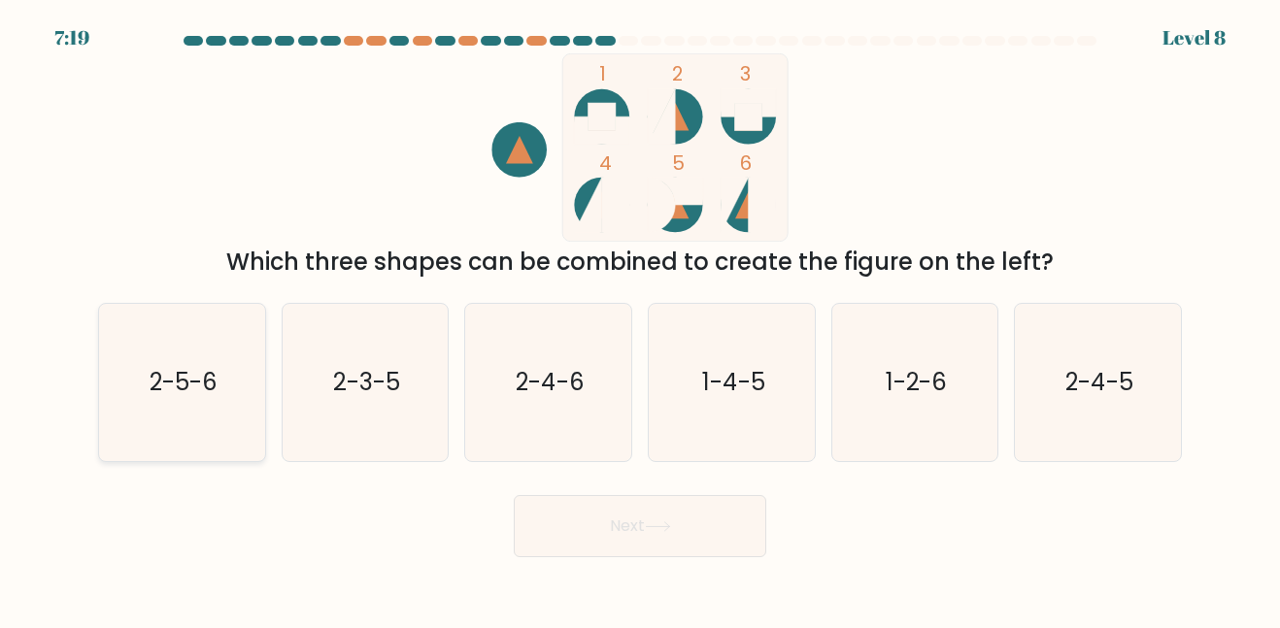
click at [197, 392] on text "2-5-6" at bounding box center [184, 382] width 68 height 32
click at [640, 320] on input "a. 2-5-6" at bounding box center [640, 317] width 1 height 5
radio input "true"
click at [555, 504] on button "Next" at bounding box center [640, 526] width 253 height 62
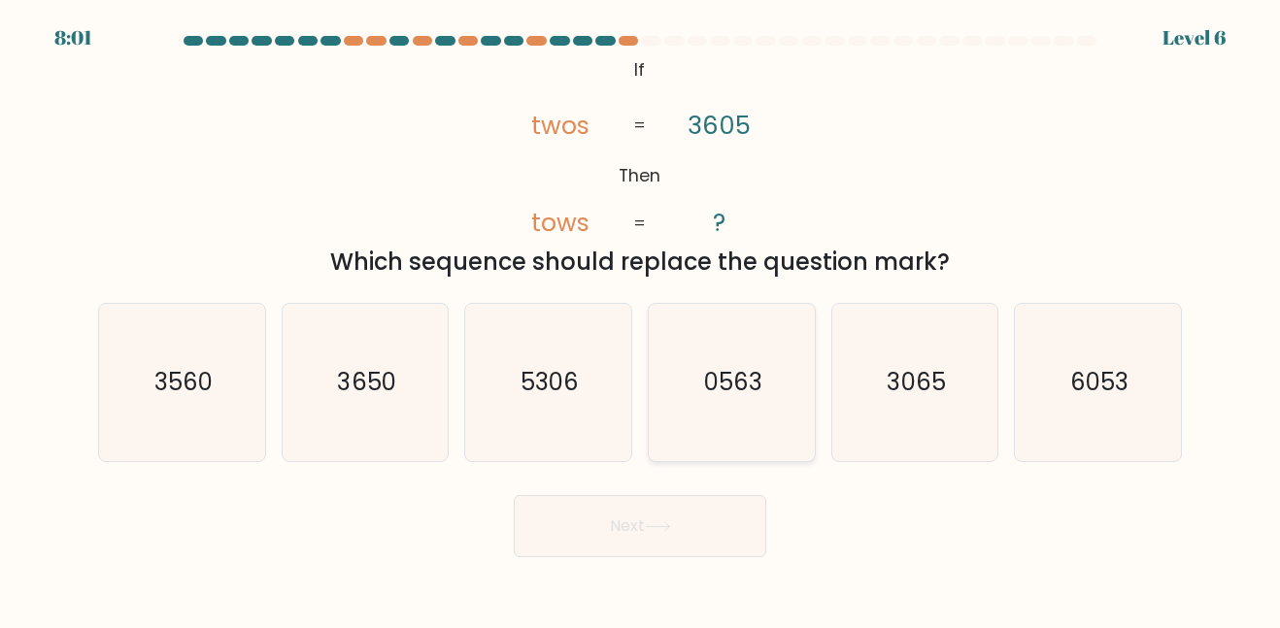
click at [742, 360] on icon "0563" at bounding box center [732, 382] width 156 height 156
click at [641, 320] on input "d. 0563" at bounding box center [640, 317] width 1 height 5
radio input "true"
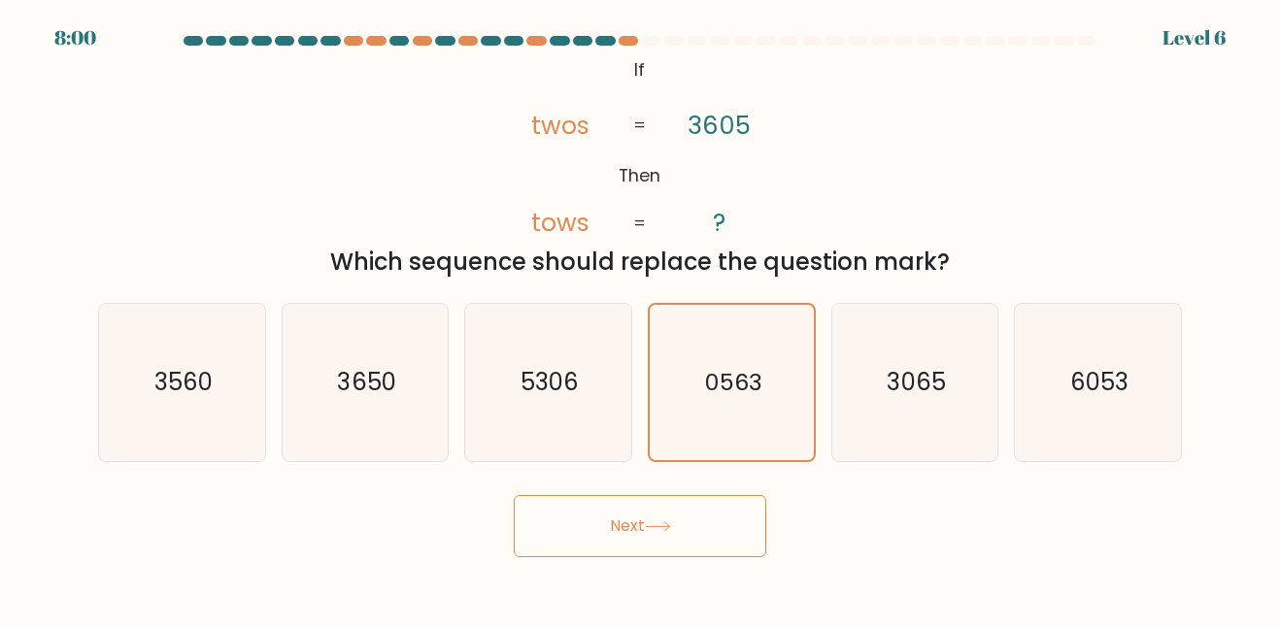
click at [602, 554] on button "Next" at bounding box center [640, 526] width 253 height 62
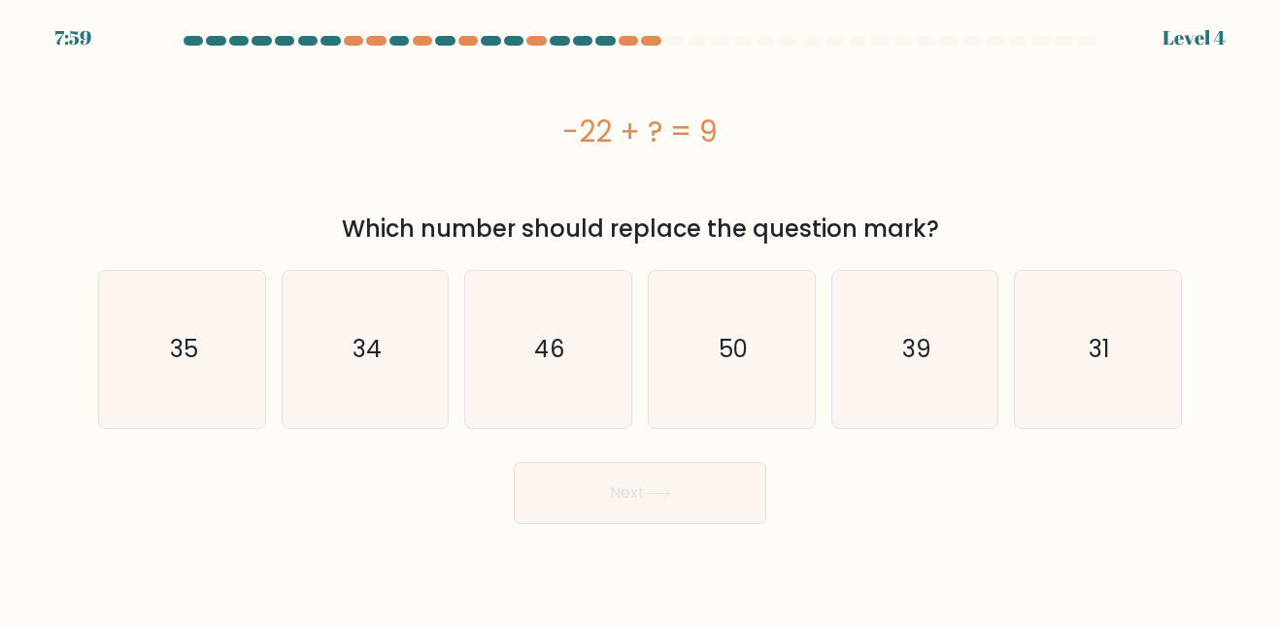
click at [617, 544] on body "7:59 Level 4 a." at bounding box center [640, 314] width 1280 height 628
click at [498, 331] on icon "46" at bounding box center [548, 349] width 156 height 156
click at [640, 320] on input "c. 46" at bounding box center [640, 317] width 1 height 5
radio input "true"
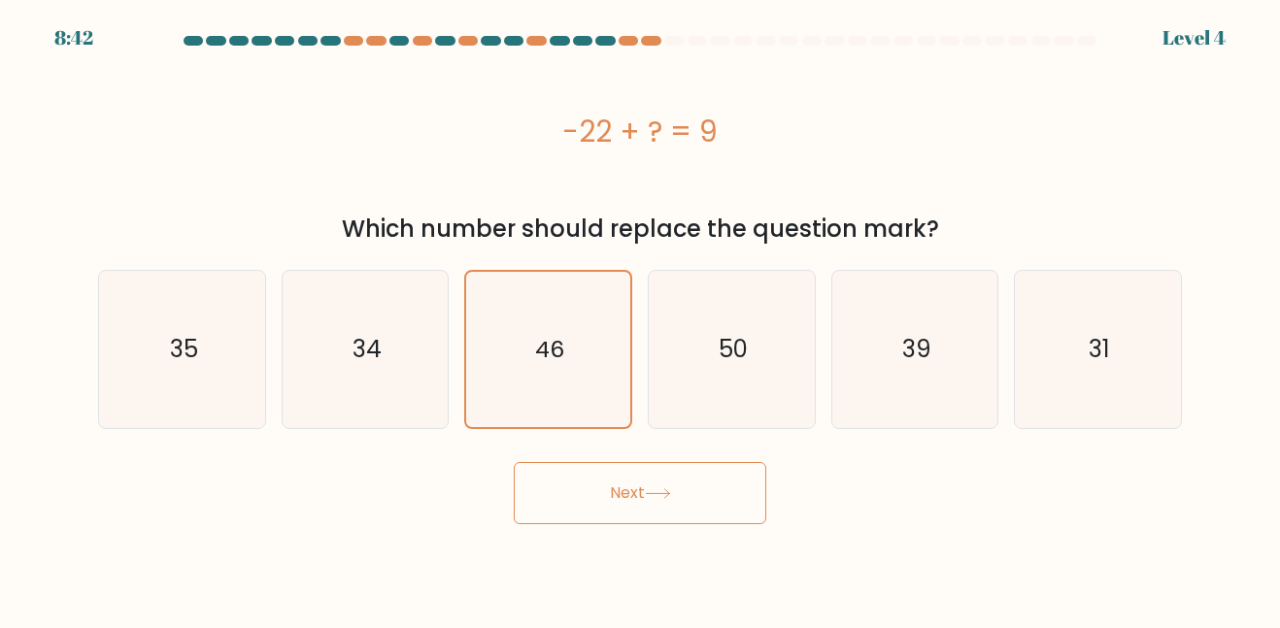
click at [675, 524] on button "Next" at bounding box center [640, 493] width 253 height 62
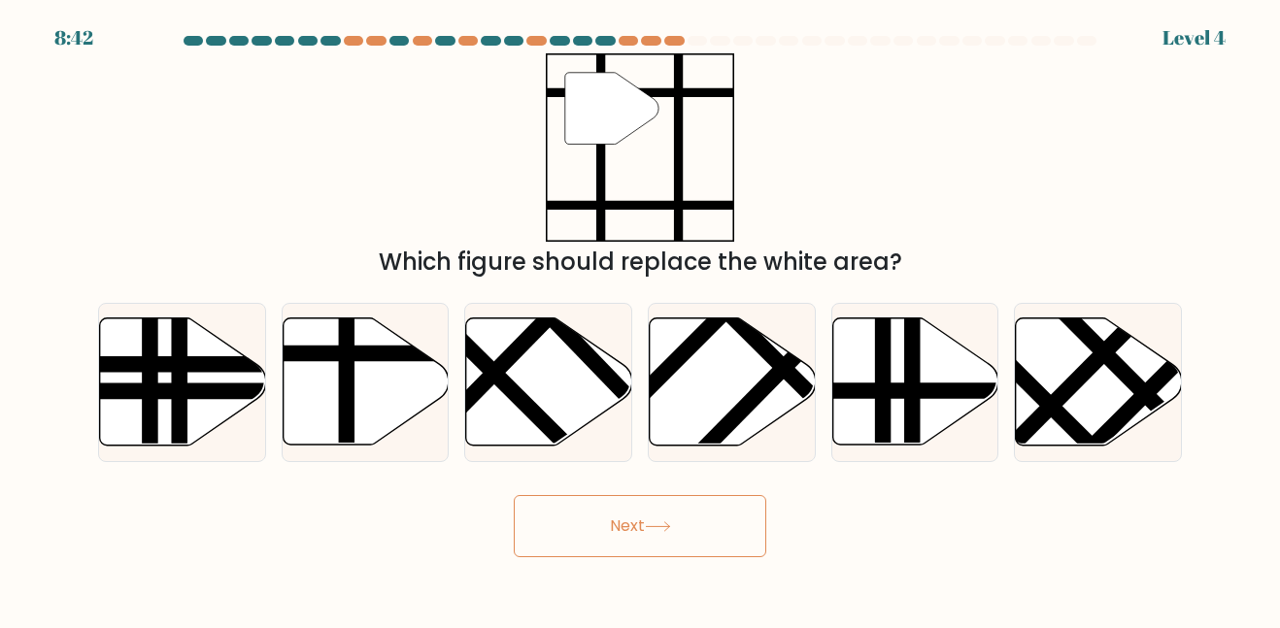
click at [706, 535] on button "Next" at bounding box center [640, 526] width 253 height 62
click at [367, 354] on line at bounding box center [416, 354] width 334 height 0
click at [640, 320] on input "b." at bounding box center [640, 317] width 1 height 5
radio input "true"
click at [671, 531] on icon at bounding box center [658, 527] width 26 height 11
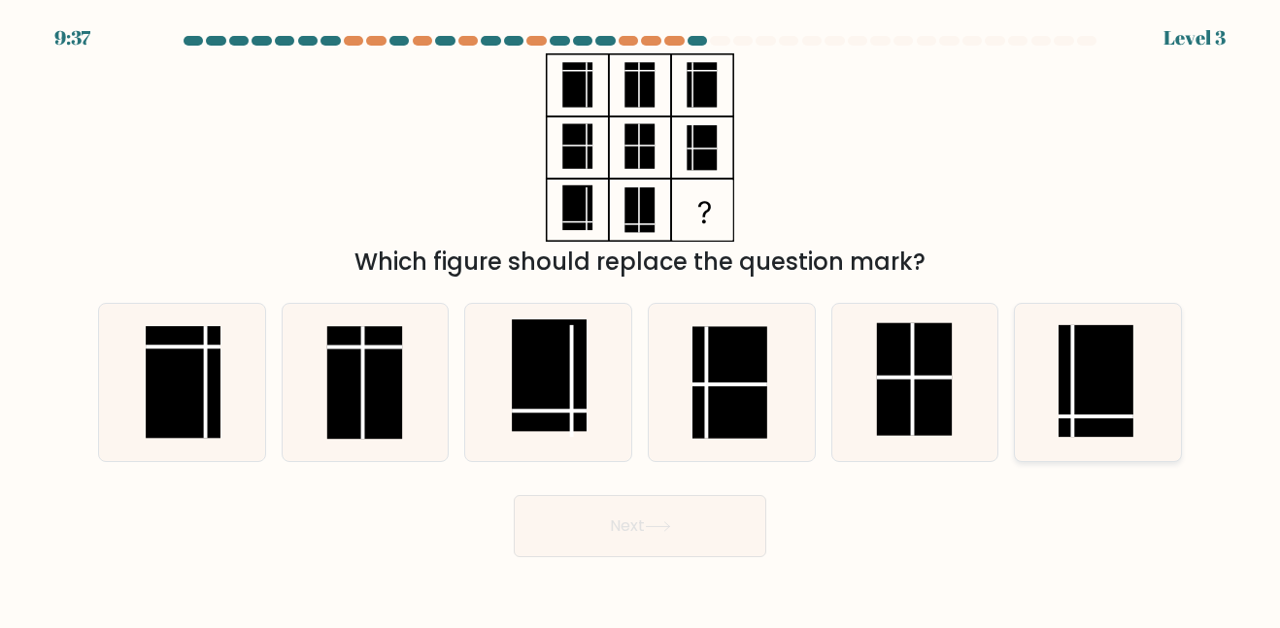
click at [1057, 423] on icon at bounding box center [1098, 382] width 156 height 156
click at [641, 320] on input "f." at bounding box center [640, 317] width 1 height 5
radio input "true"
click at [632, 545] on button "Next" at bounding box center [640, 526] width 253 height 62
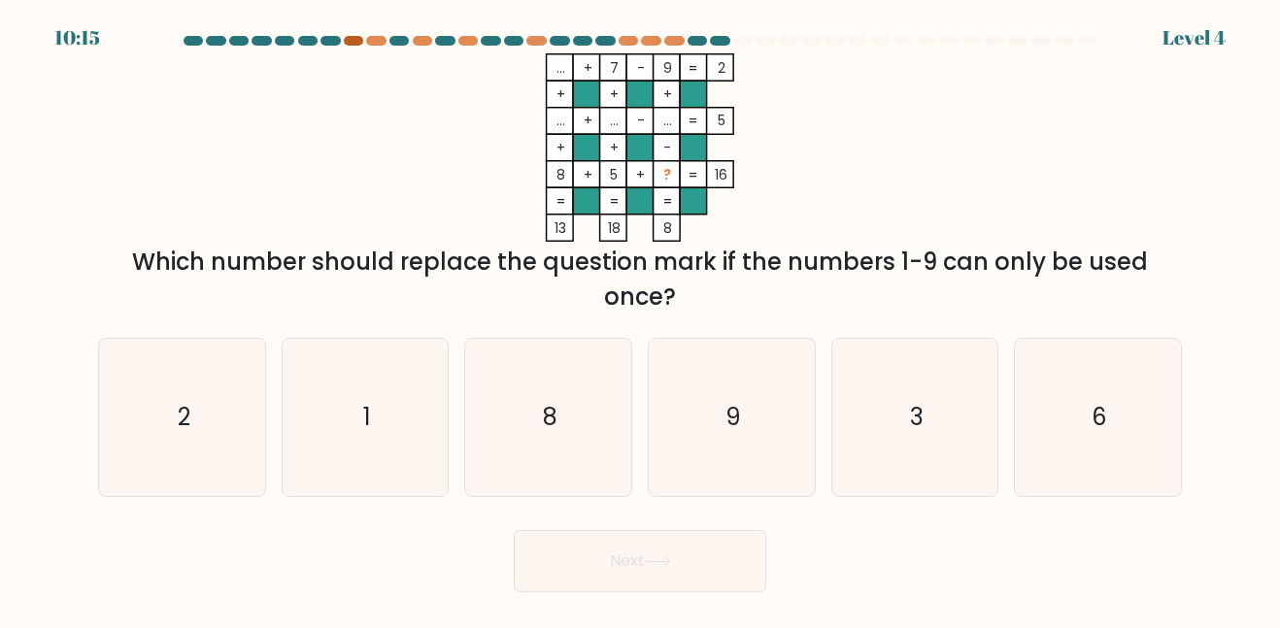
click at [350, 39] on div at bounding box center [353, 41] width 19 height 10
click at [372, 40] on div at bounding box center [375, 41] width 19 height 10
click at [423, 44] on div at bounding box center [422, 41] width 19 height 10
click at [472, 41] on div at bounding box center [467, 41] width 19 height 10
click at [535, 43] on div at bounding box center [535, 41] width 19 height 10
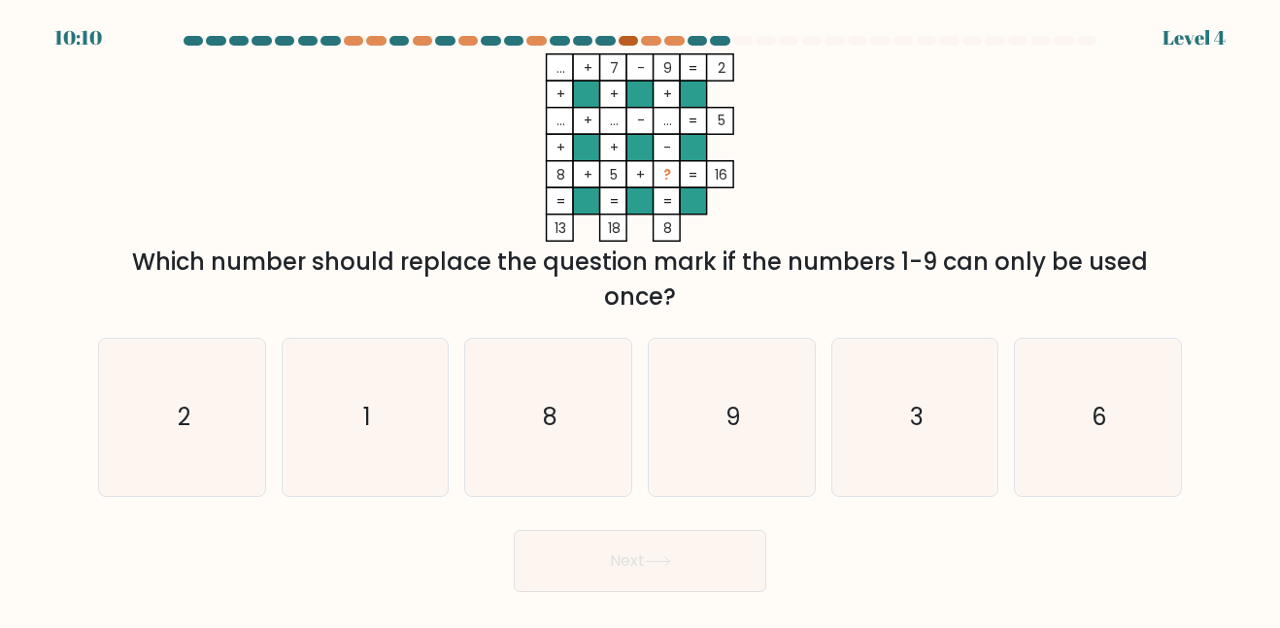
click at [627, 41] on div at bounding box center [628, 41] width 19 height 10
click at [651, 41] on div at bounding box center [650, 41] width 19 height 10
click at [677, 44] on div at bounding box center [673, 41] width 19 height 10
click at [741, 44] on div at bounding box center [742, 41] width 19 height 10
click at [190, 41] on div at bounding box center [193, 41] width 19 height 10
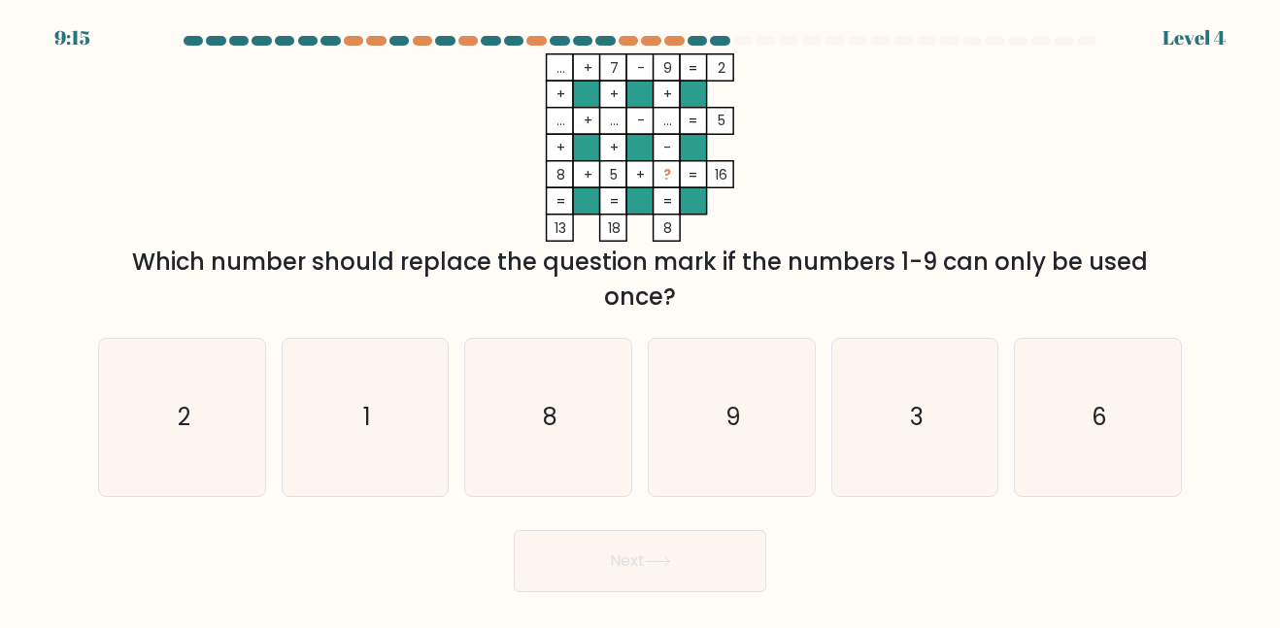
click at [190, 41] on div at bounding box center [193, 41] width 19 height 10
click at [949, 442] on icon "3" at bounding box center [914, 417] width 156 height 156
click at [641, 320] on input "e. 3" at bounding box center [640, 317] width 1 height 5
radio input "true"
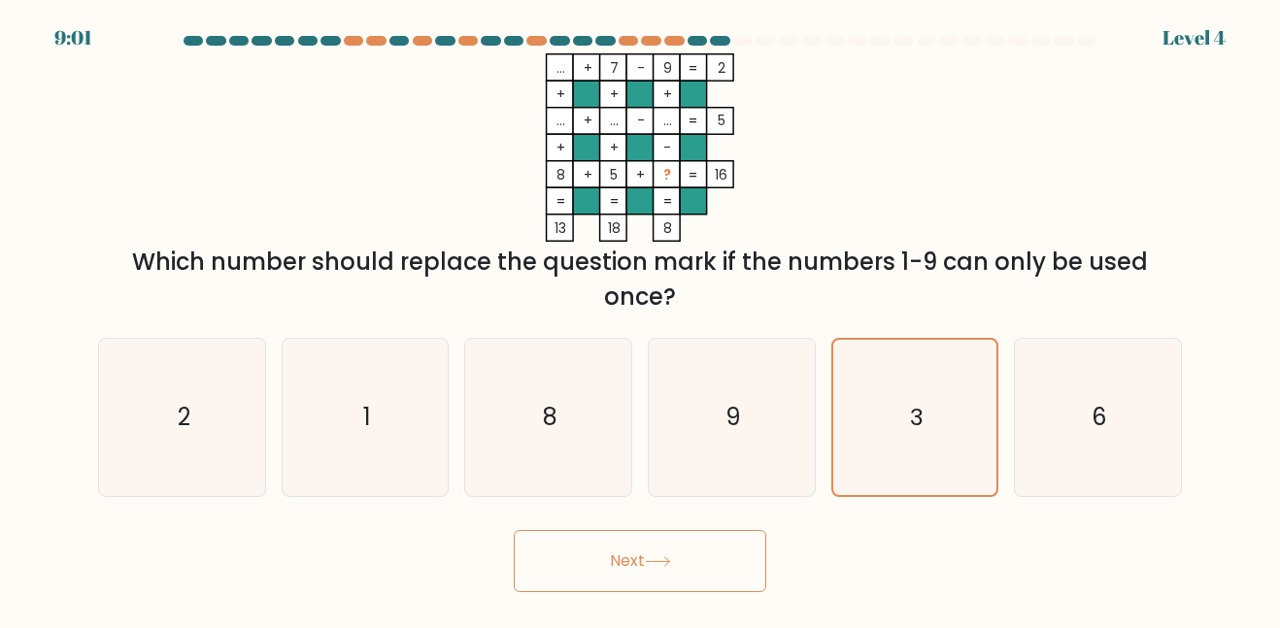
click at [656, 568] on button "Next" at bounding box center [640, 561] width 253 height 62
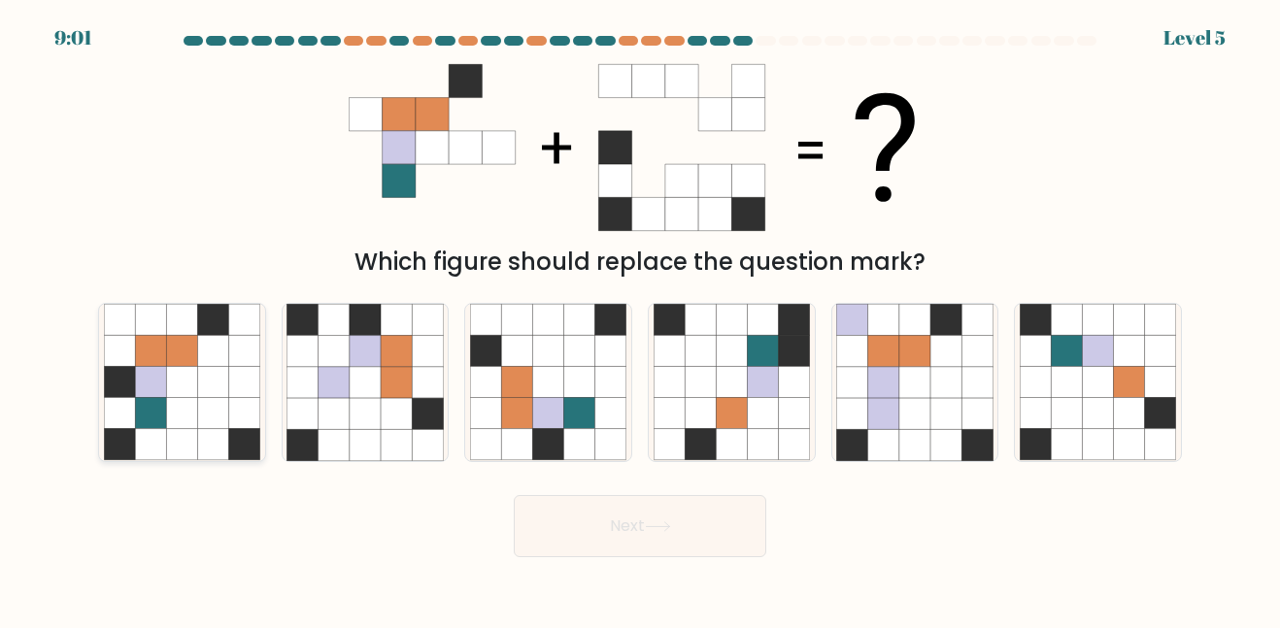
click at [126, 361] on icon at bounding box center [119, 351] width 31 height 31
click at [640, 320] on input "a." at bounding box center [640, 317] width 1 height 5
radio input "true"
click at [671, 525] on icon at bounding box center [658, 527] width 26 height 11
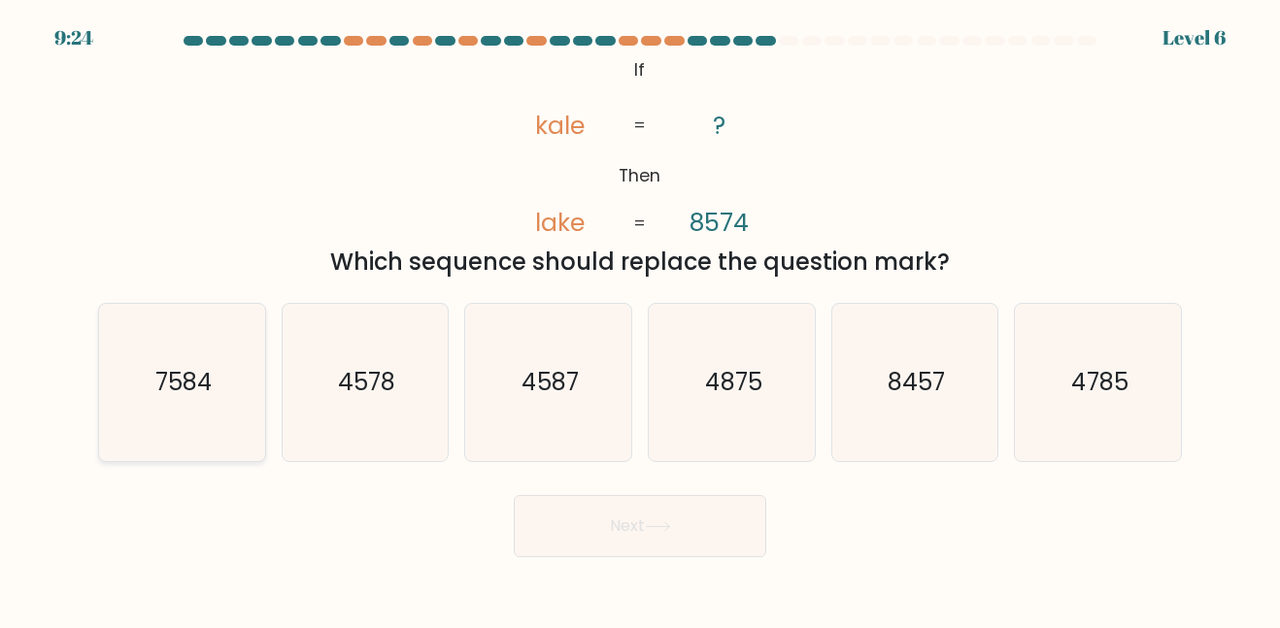
click at [184, 415] on icon "7584" at bounding box center [182, 382] width 156 height 156
click at [640, 320] on input "a. 7584" at bounding box center [640, 317] width 1 height 5
radio input "true"
click at [639, 538] on button "Next" at bounding box center [640, 526] width 253 height 62
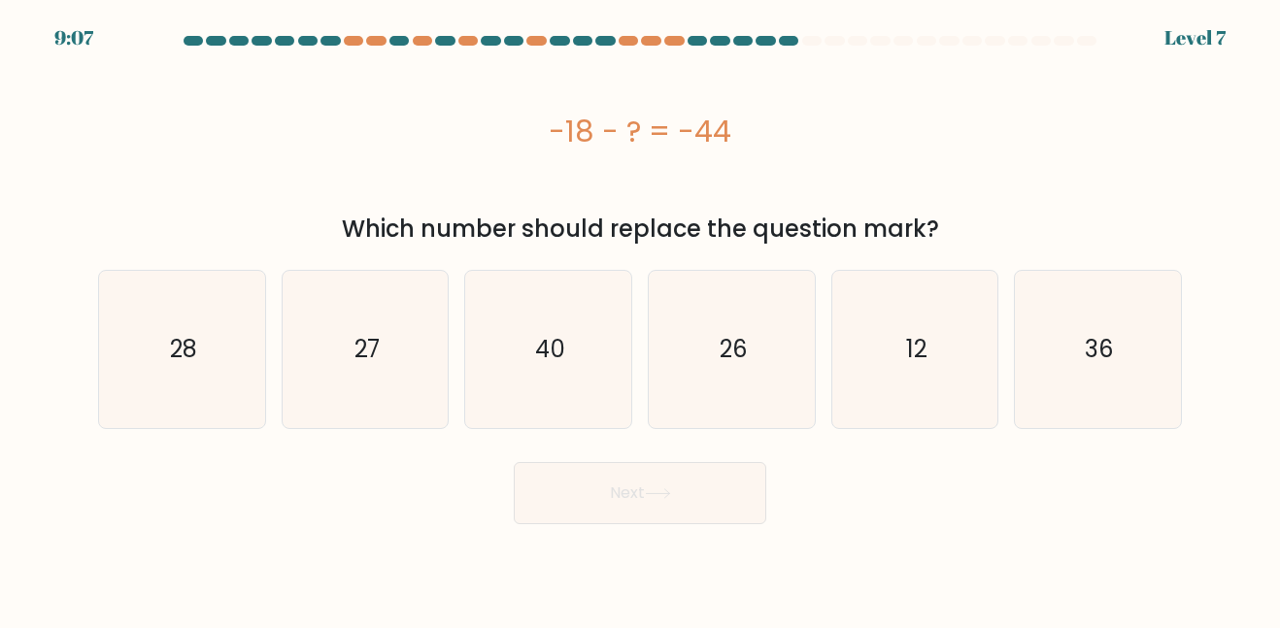
click at [419, 558] on body "9:07 Level 7 a." at bounding box center [640, 314] width 1280 height 628
click at [758, 303] on icon "26" at bounding box center [732, 349] width 156 height 156
click at [641, 315] on input "d. 26" at bounding box center [640, 317] width 1 height 5
radio input "true"
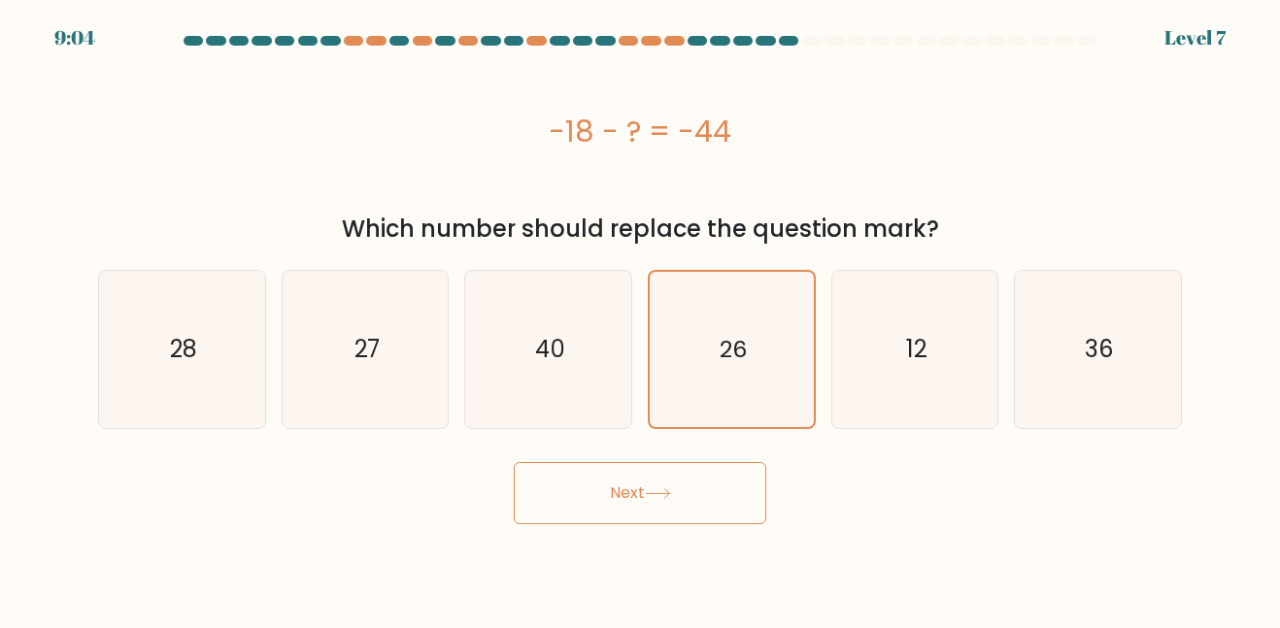
click at [646, 490] on button "Next" at bounding box center [640, 493] width 253 height 62
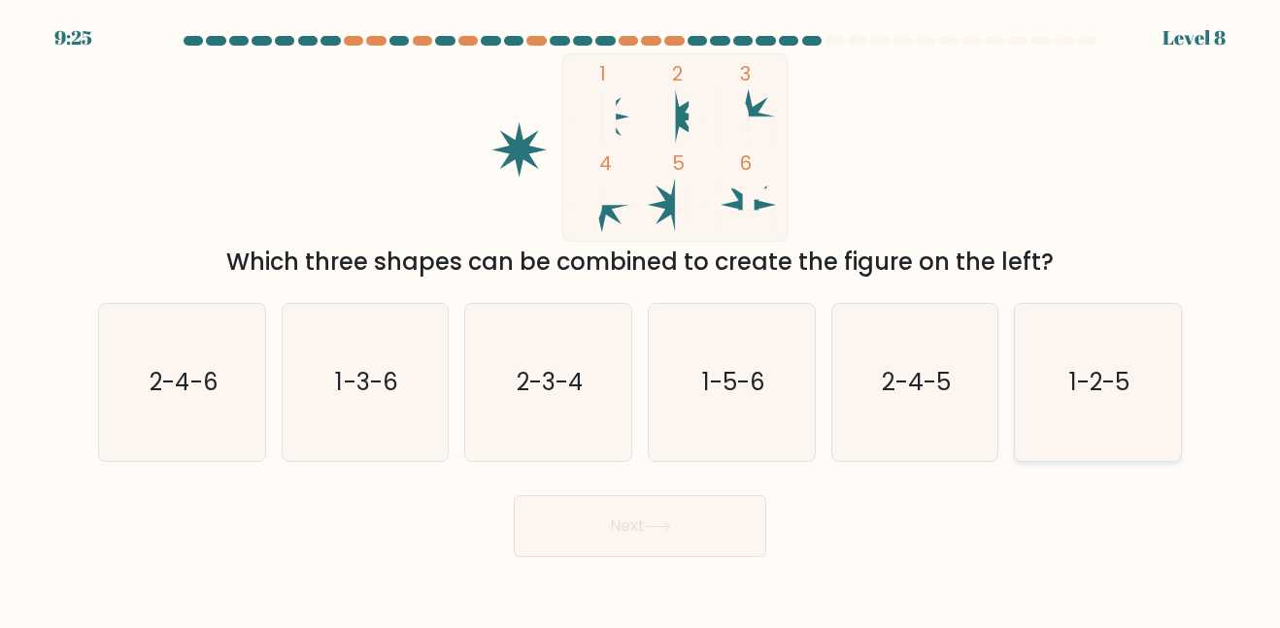
click at [1054, 419] on icon "1-2-5" at bounding box center [1098, 382] width 156 height 156
click at [641, 320] on input "f. 1-2-5" at bounding box center [640, 317] width 1 height 5
radio input "true"
click at [734, 528] on button "Next" at bounding box center [640, 526] width 253 height 62
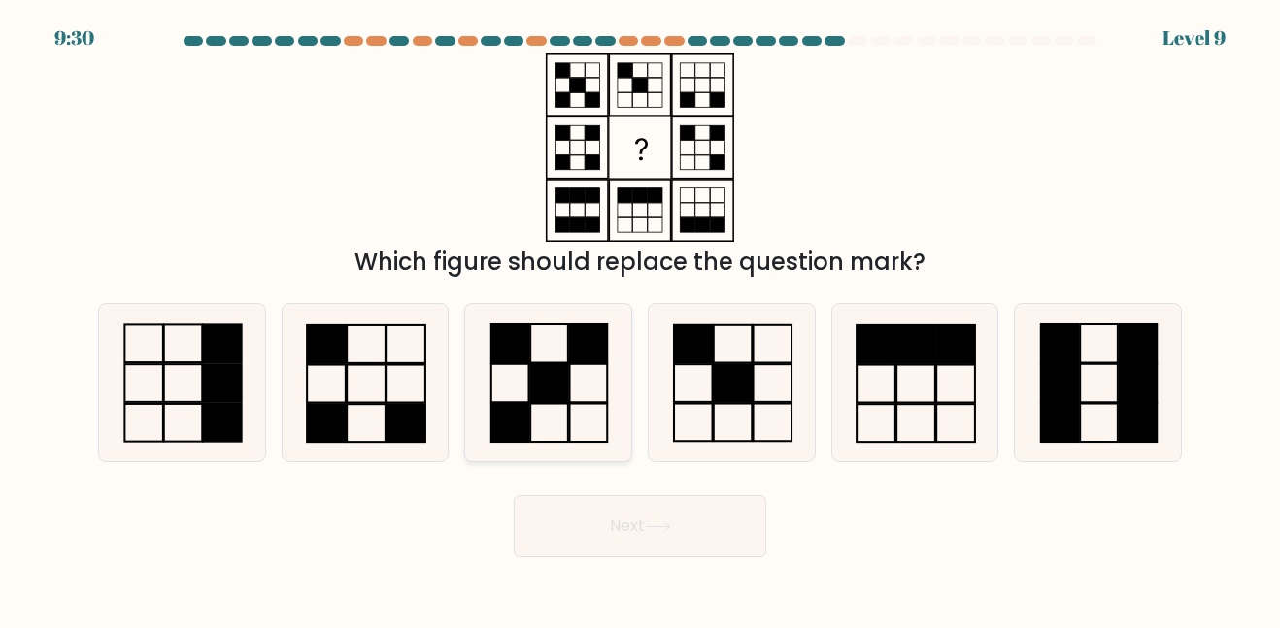
click at [540, 365] on rect at bounding box center [549, 383] width 38 height 39
click at [640, 320] on input "c." at bounding box center [640, 317] width 1 height 5
radio input "true"
click at [689, 512] on button "Next" at bounding box center [640, 526] width 253 height 62
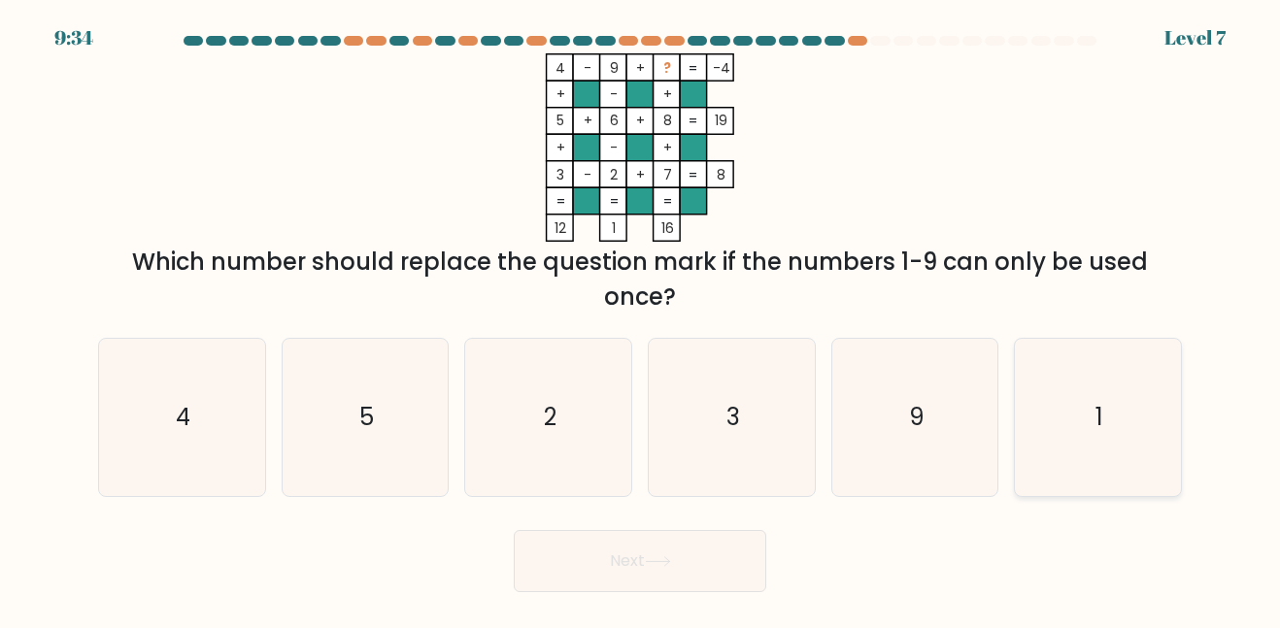
click at [1088, 398] on icon "1" at bounding box center [1098, 417] width 156 height 156
click at [641, 320] on input "f. 1" at bounding box center [640, 317] width 1 height 5
radio input "true"
click at [650, 586] on button "Next" at bounding box center [640, 561] width 253 height 62
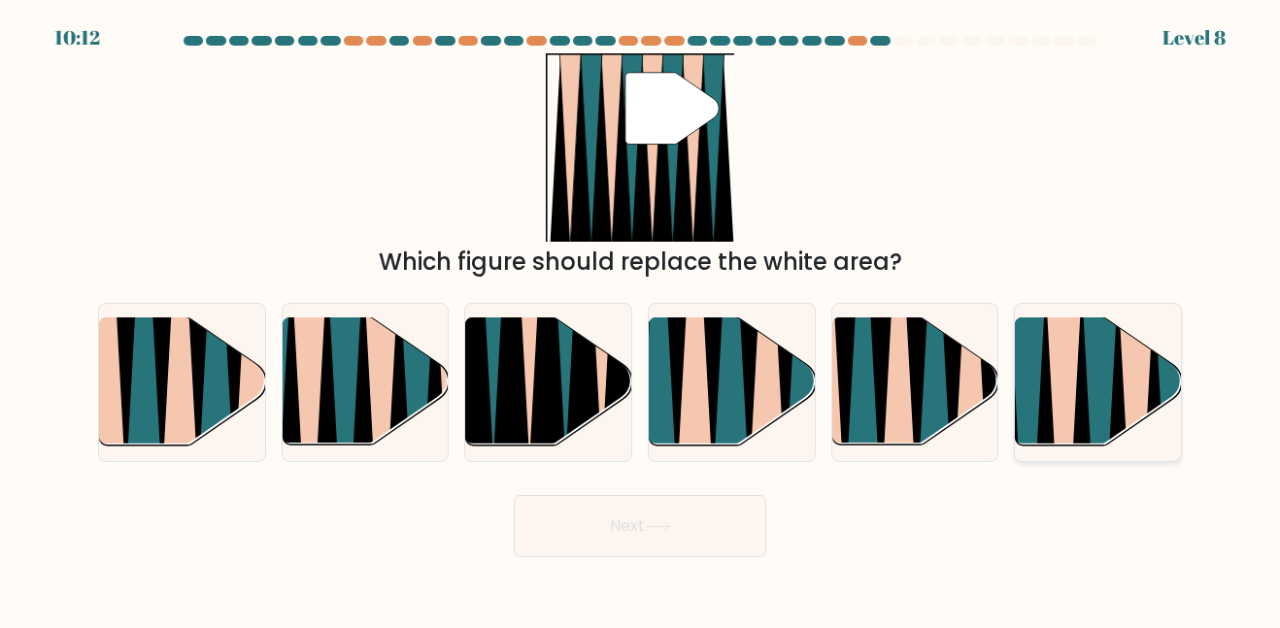
click at [1036, 377] on icon at bounding box center [1028, 453] width 38 height 332
click at [641, 320] on input "f." at bounding box center [640, 317] width 1 height 5
radio input "true"
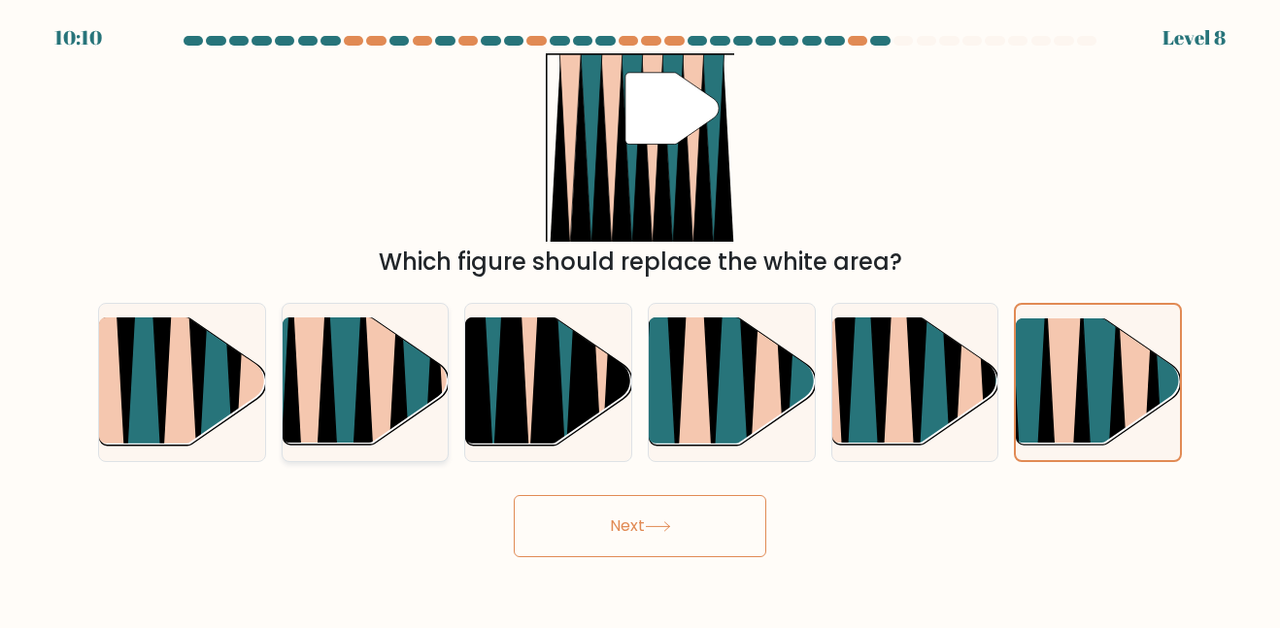
click at [399, 376] on icon at bounding box center [400, 455] width 38 height 332
click at [640, 320] on input "b." at bounding box center [640, 317] width 1 height 5
radio input "true"
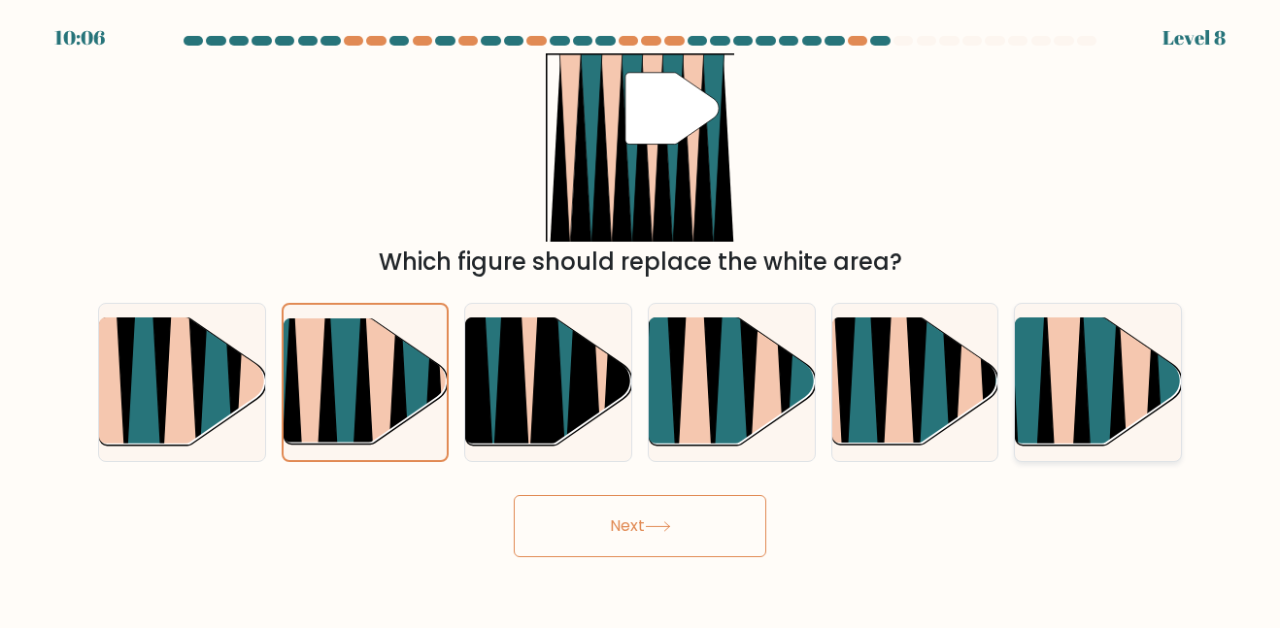
click at [1067, 408] on icon at bounding box center [1064, 453] width 38 height 332
click at [641, 320] on input "f." at bounding box center [640, 317] width 1 height 5
radio input "true"
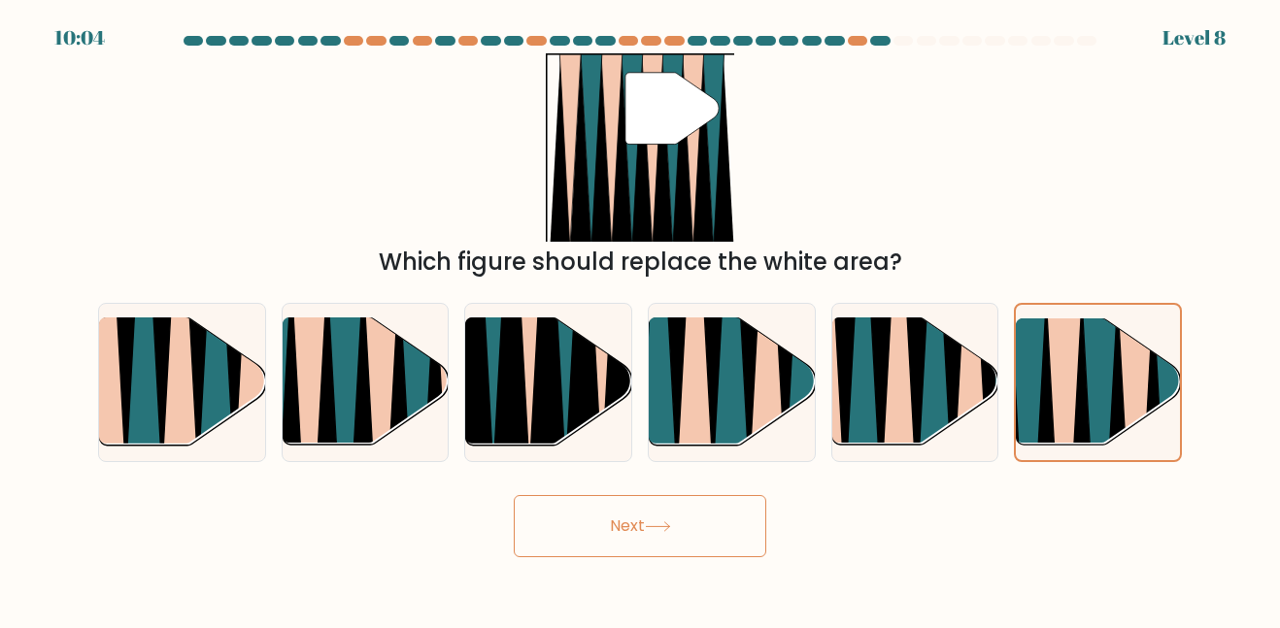
click at [569, 517] on button "Next" at bounding box center [640, 526] width 253 height 62
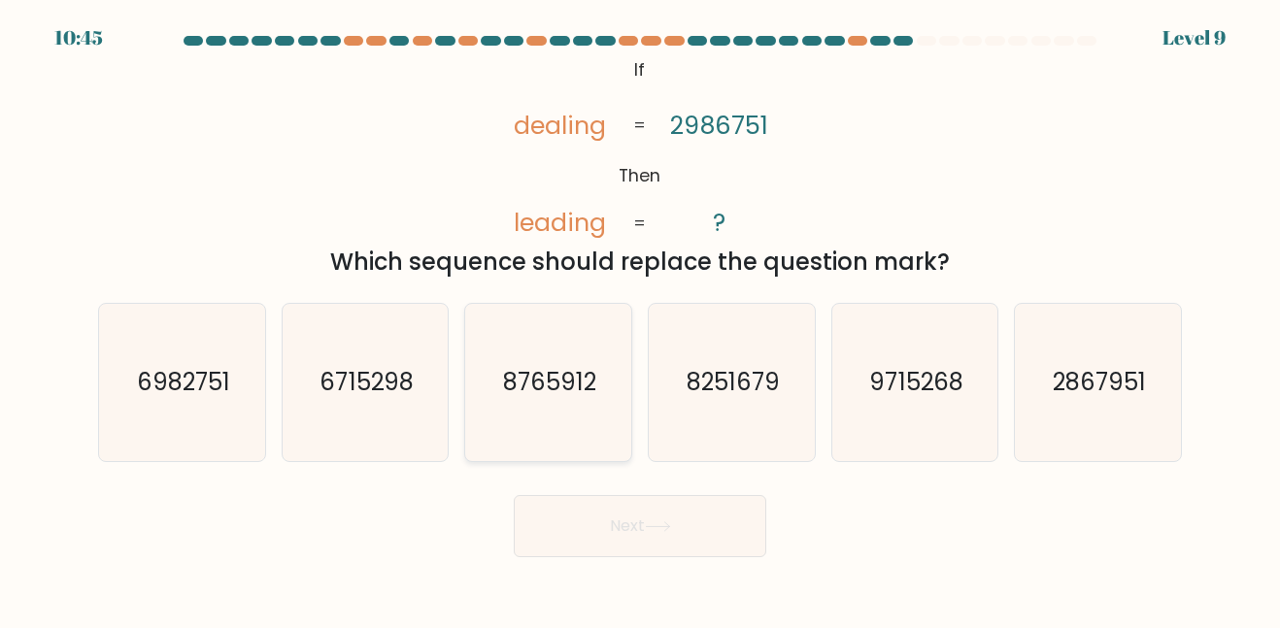
click at [484, 358] on icon "8765912" at bounding box center [548, 382] width 156 height 156
click at [640, 320] on input "c. 8765912" at bounding box center [640, 317] width 1 height 5
radio input "true"
click at [186, 387] on text "6982751" at bounding box center [183, 382] width 93 height 32
click at [640, 320] on input "a. 6982751" at bounding box center [640, 317] width 1 height 5
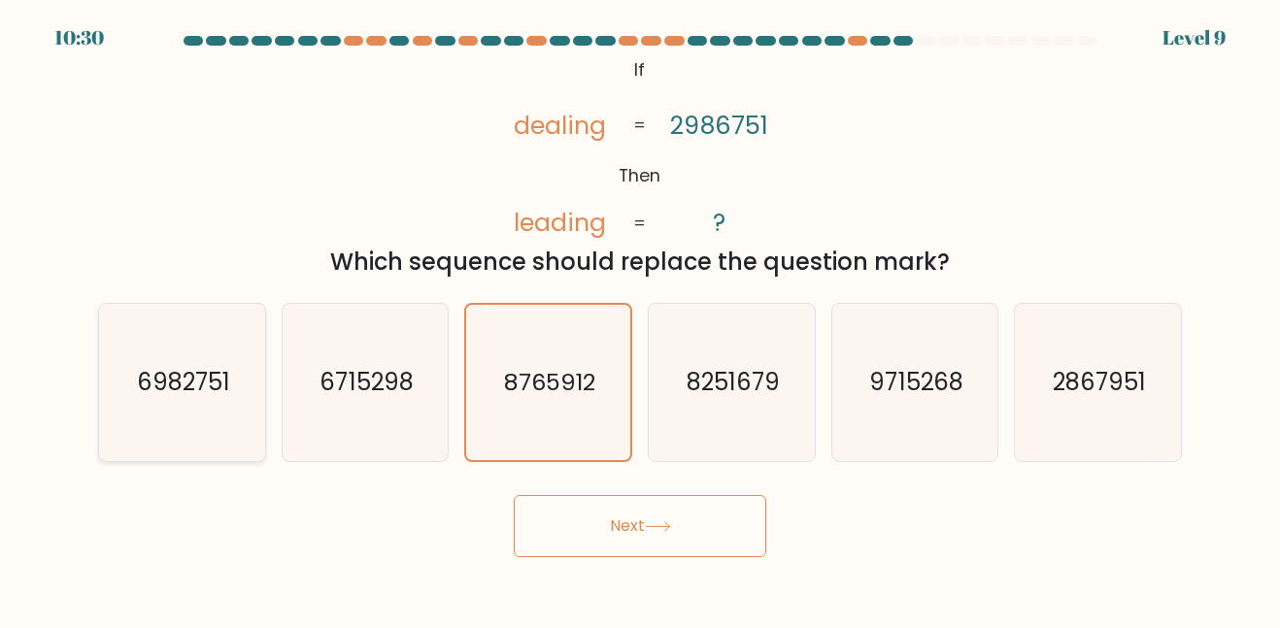
radio input "true"
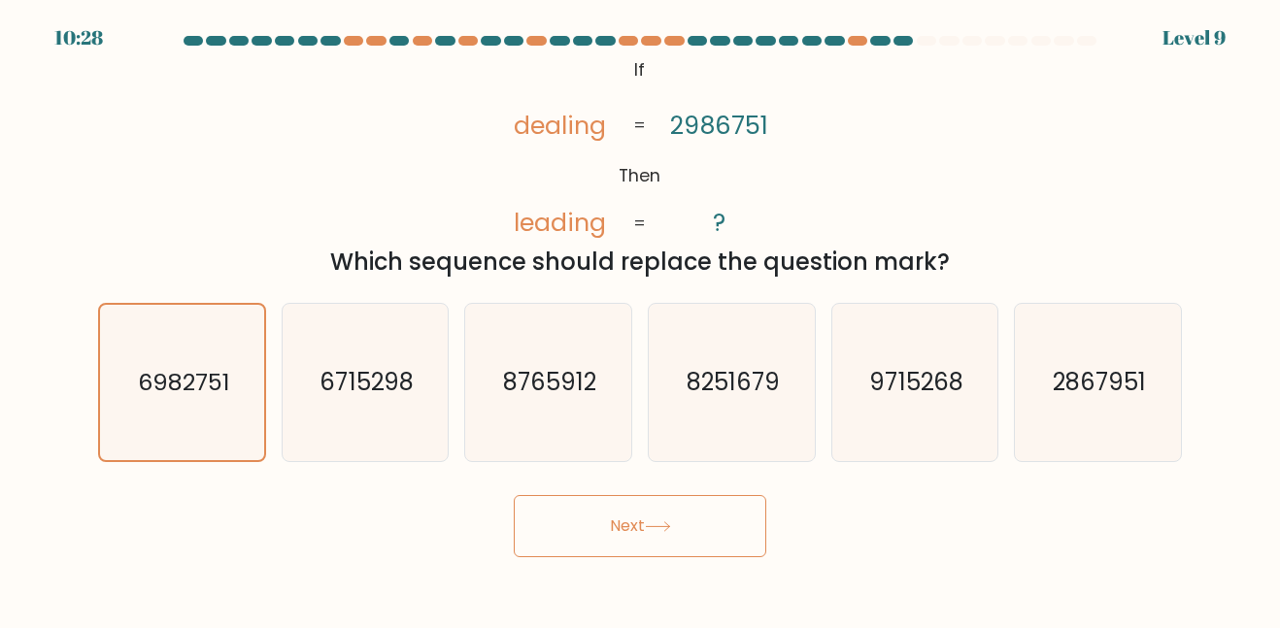
click at [644, 530] on button "Next" at bounding box center [640, 526] width 253 height 62
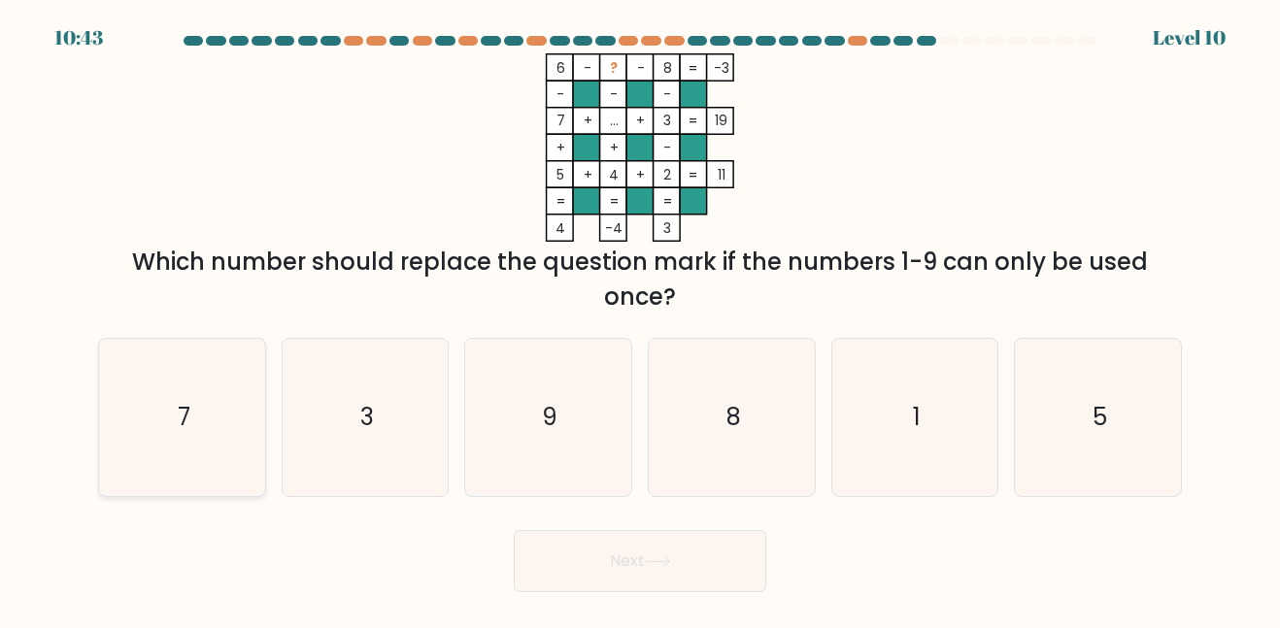
click at [194, 424] on icon "7" at bounding box center [182, 417] width 156 height 156
click at [640, 320] on input "a. 7" at bounding box center [640, 317] width 1 height 5
radio input "true"
click at [541, 552] on button "Next" at bounding box center [640, 561] width 253 height 62
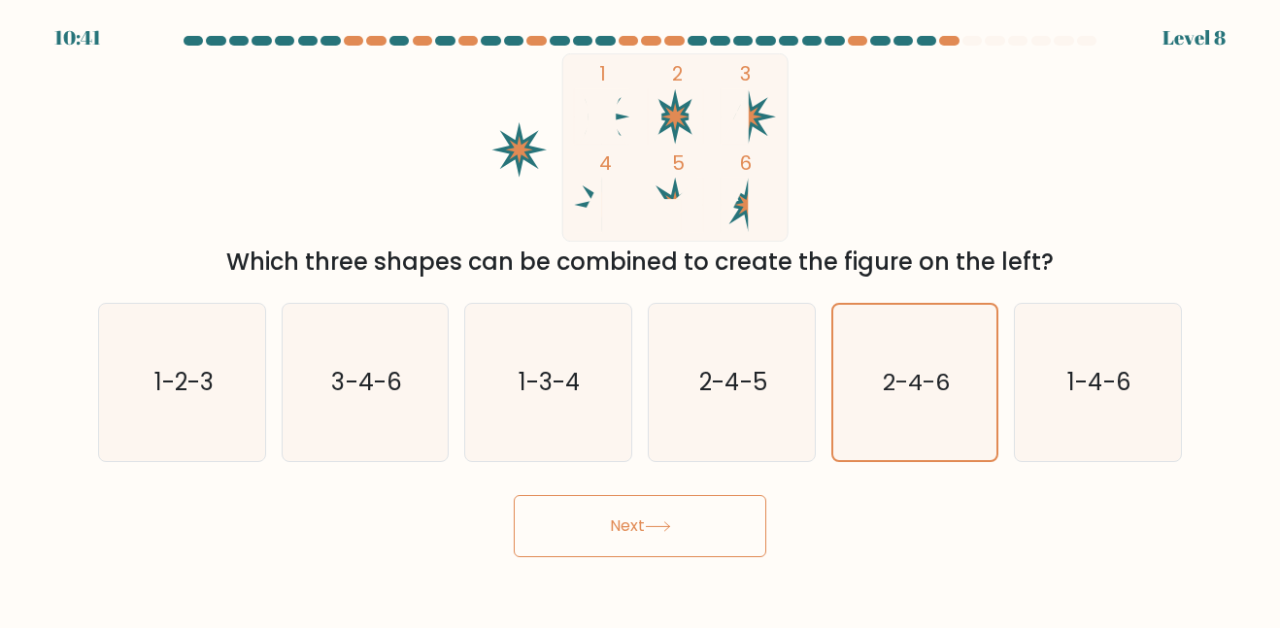
click at [673, 500] on button "Next" at bounding box center [640, 526] width 253 height 62
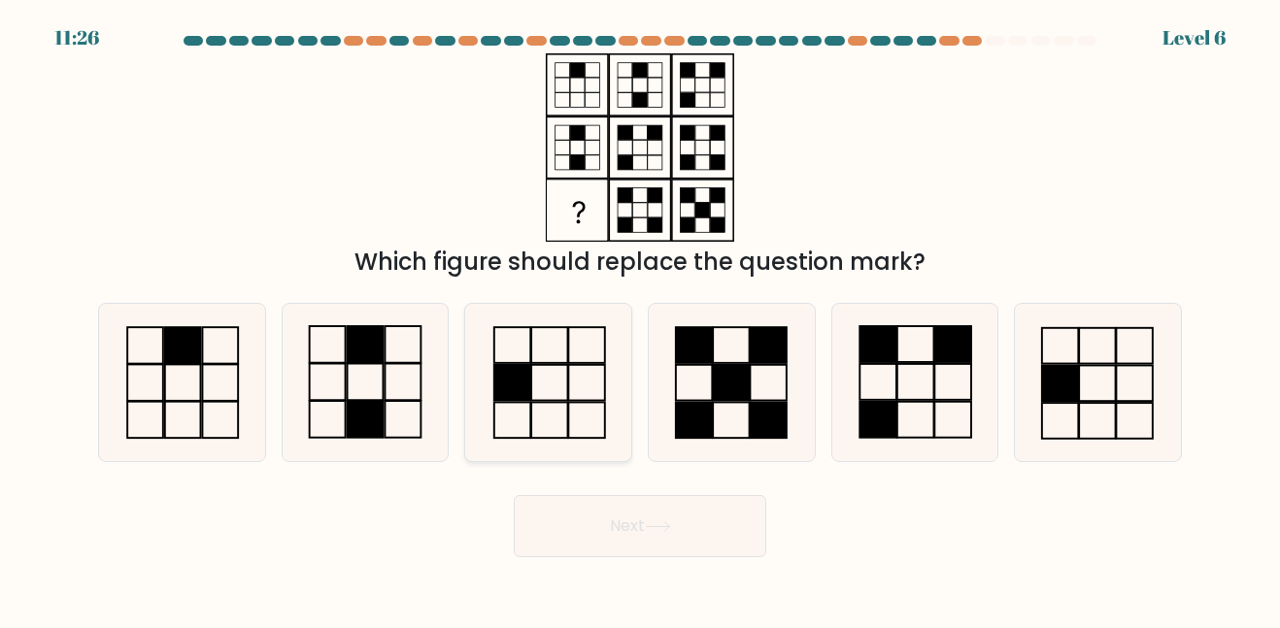
click at [554, 423] on icon at bounding box center [548, 382] width 156 height 156
click at [640, 320] on input "c." at bounding box center [640, 317] width 1 height 5
radio input "true"
click at [613, 525] on button "Next" at bounding box center [640, 526] width 253 height 62
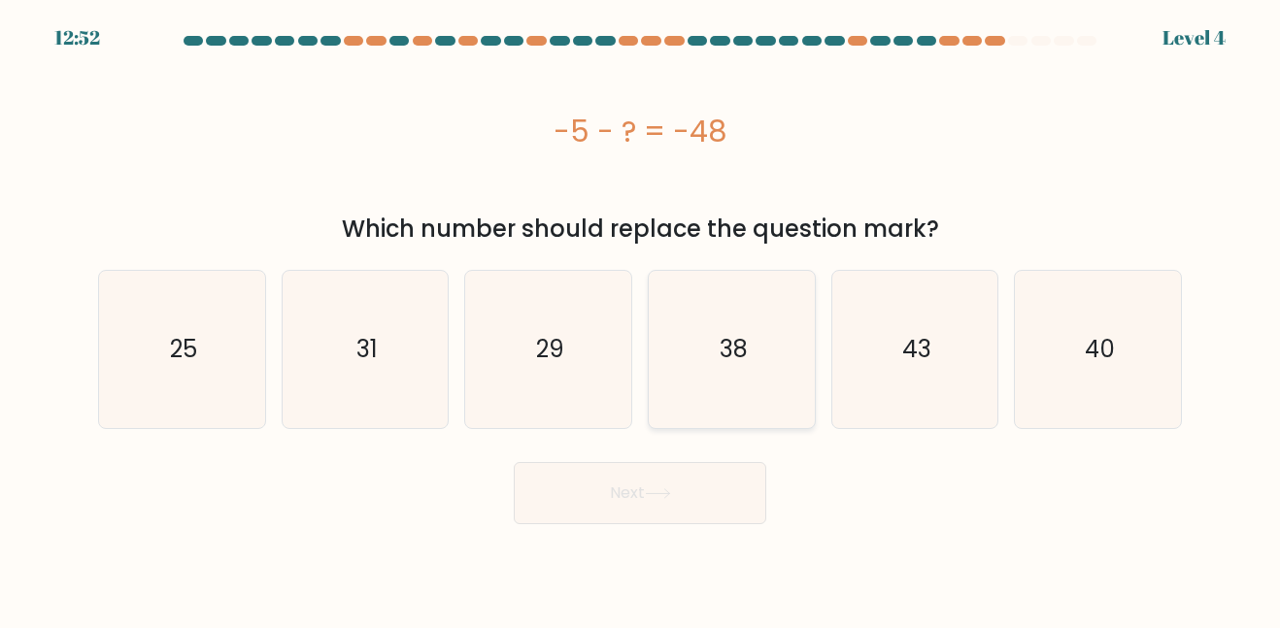
click at [753, 362] on icon "38" at bounding box center [732, 349] width 156 height 156
click at [641, 320] on input "d. 38" at bounding box center [640, 317] width 1 height 5
radio input "true"
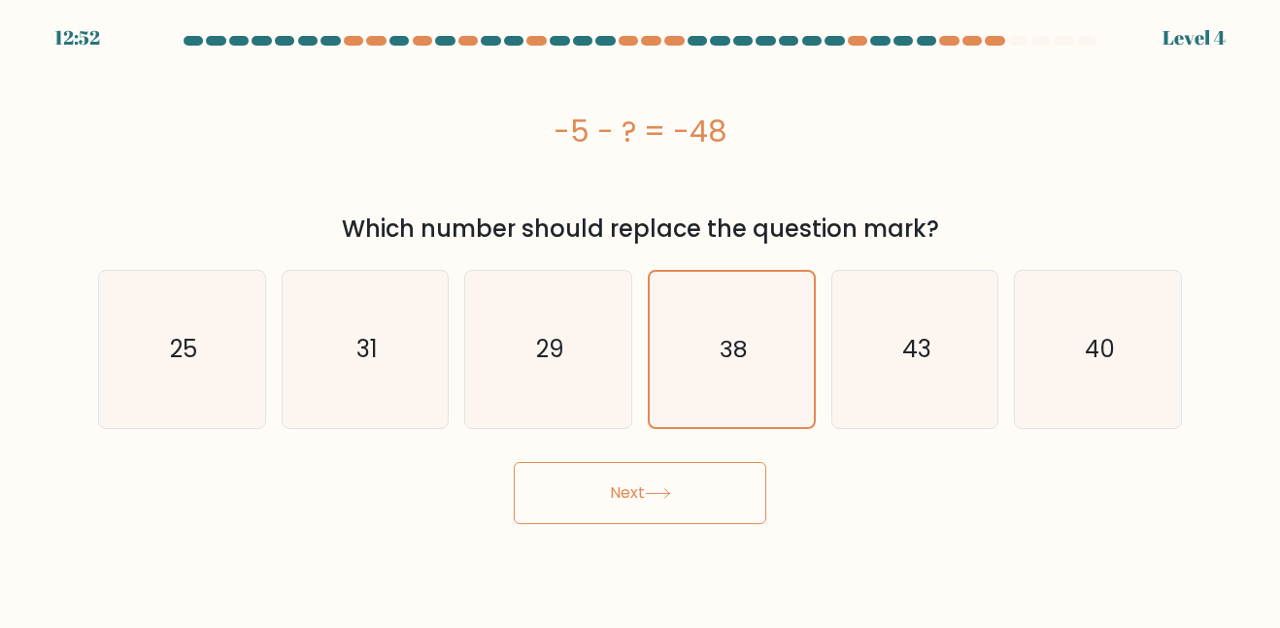
click at [611, 504] on button "Next" at bounding box center [640, 493] width 253 height 62
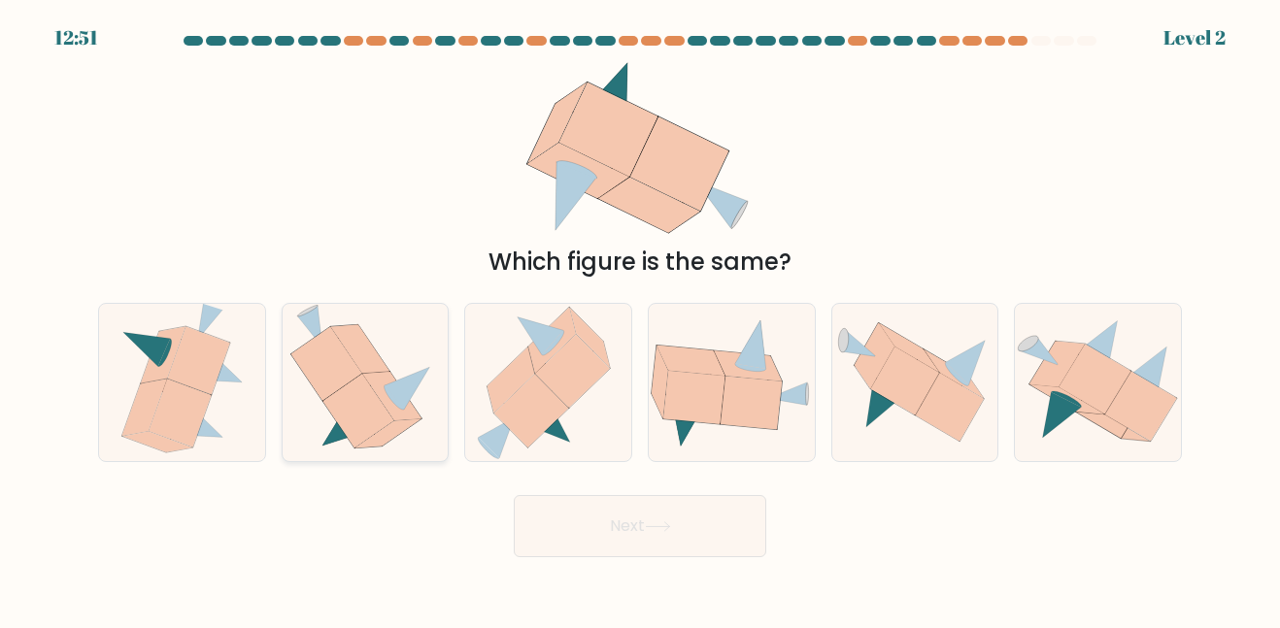
click at [322, 354] on icon at bounding box center [325, 364] width 71 height 74
click at [640, 320] on input "b." at bounding box center [640, 317] width 1 height 5
radio input "true"
click at [569, 518] on button "Next" at bounding box center [640, 526] width 253 height 62
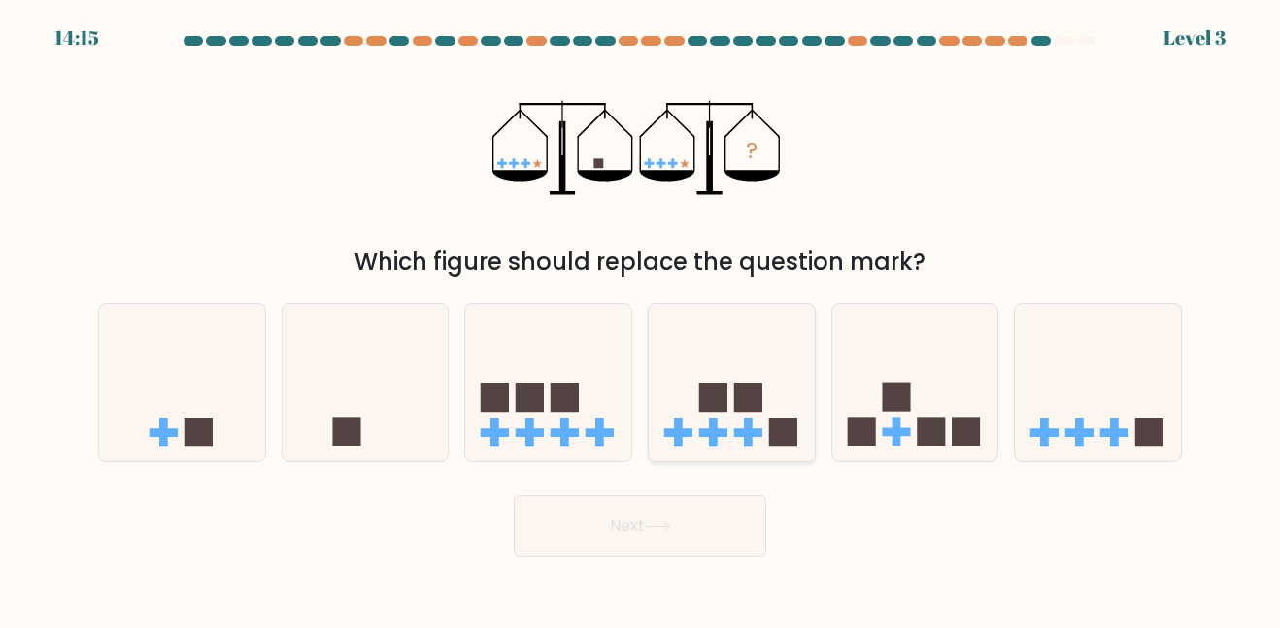
click at [674, 409] on icon at bounding box center [732, 382] width 166 height 137
click at [641, 320] on input "d." at bounding box center [640, 317] width 1 height 5
radio input "true"
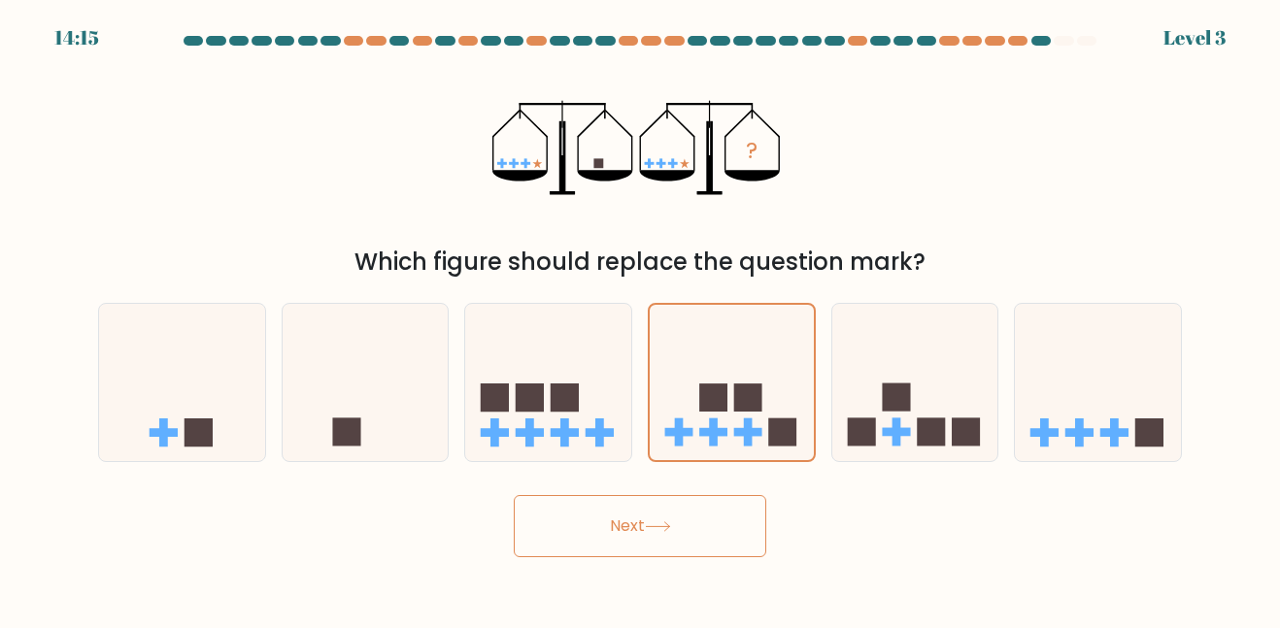
click at [699, 543] on button "Next" at bounding box center [640, 526] width 253 height 62
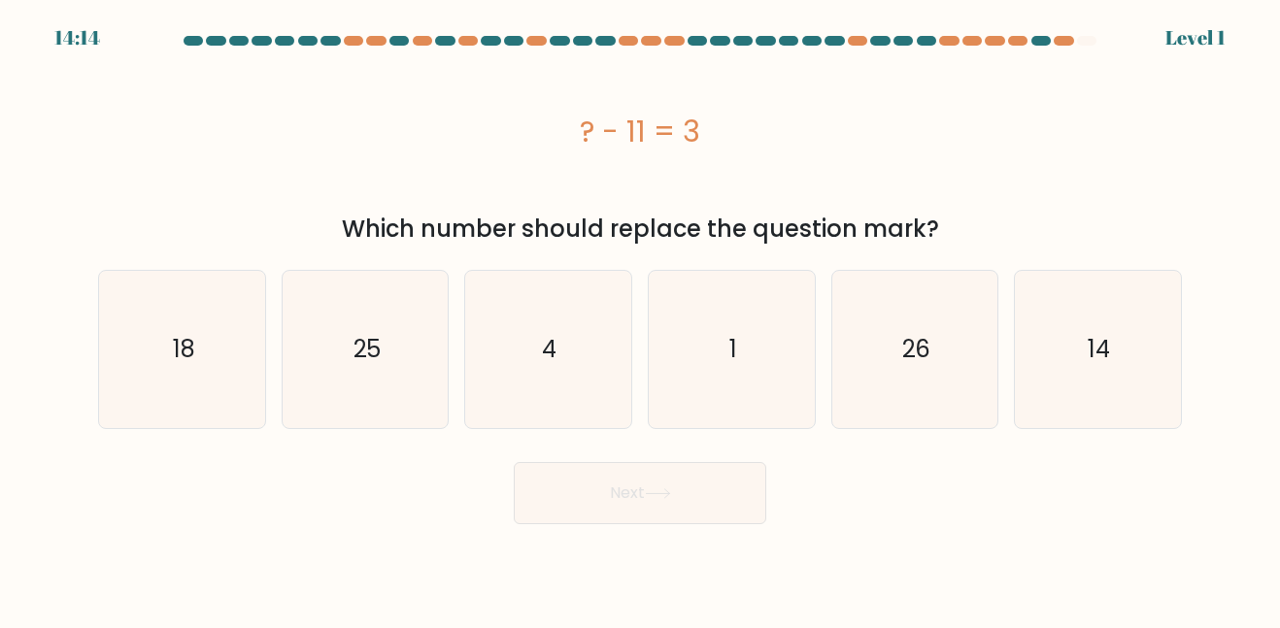
click at [269, 325] on div "a. 18" at bounding box center [182, 349] width 184 height 158
click at [187, 326] on icon "18" at bounding box center [182, 349] width 156 height 156
click at [640, 320] on input "a. 18" at bounding box center [640, 317] width 1 height 5
radio input "true"
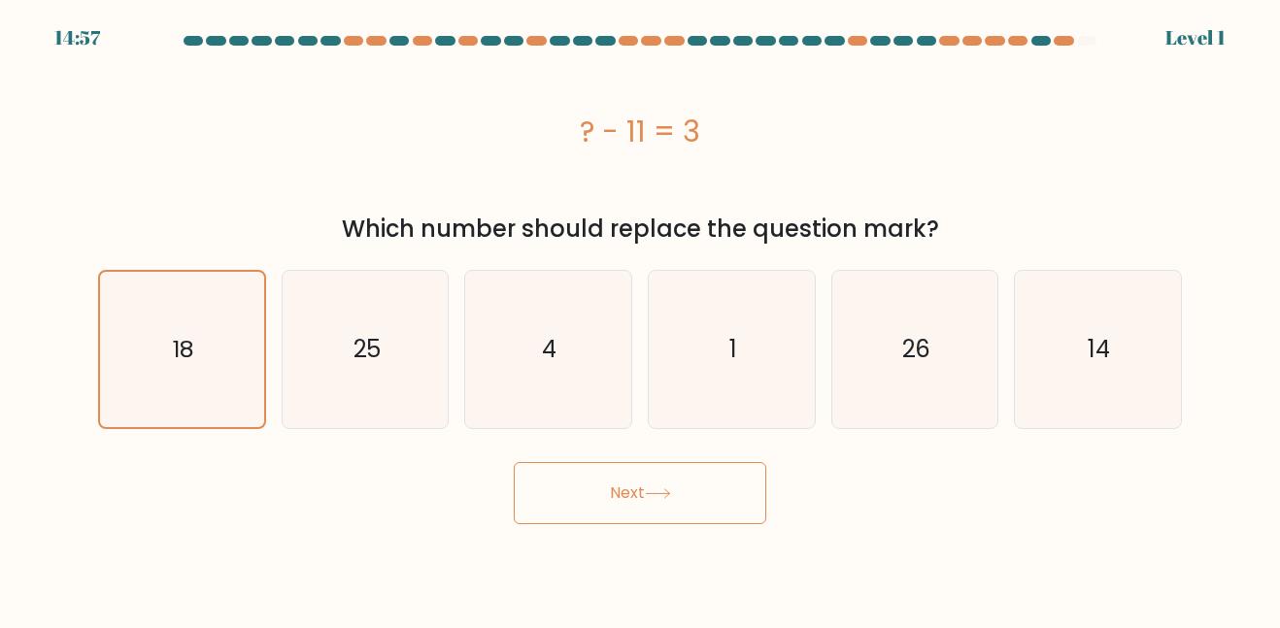
click at [635, 500] on button "Next" at bounding box center [640, 493] width 253 height 62
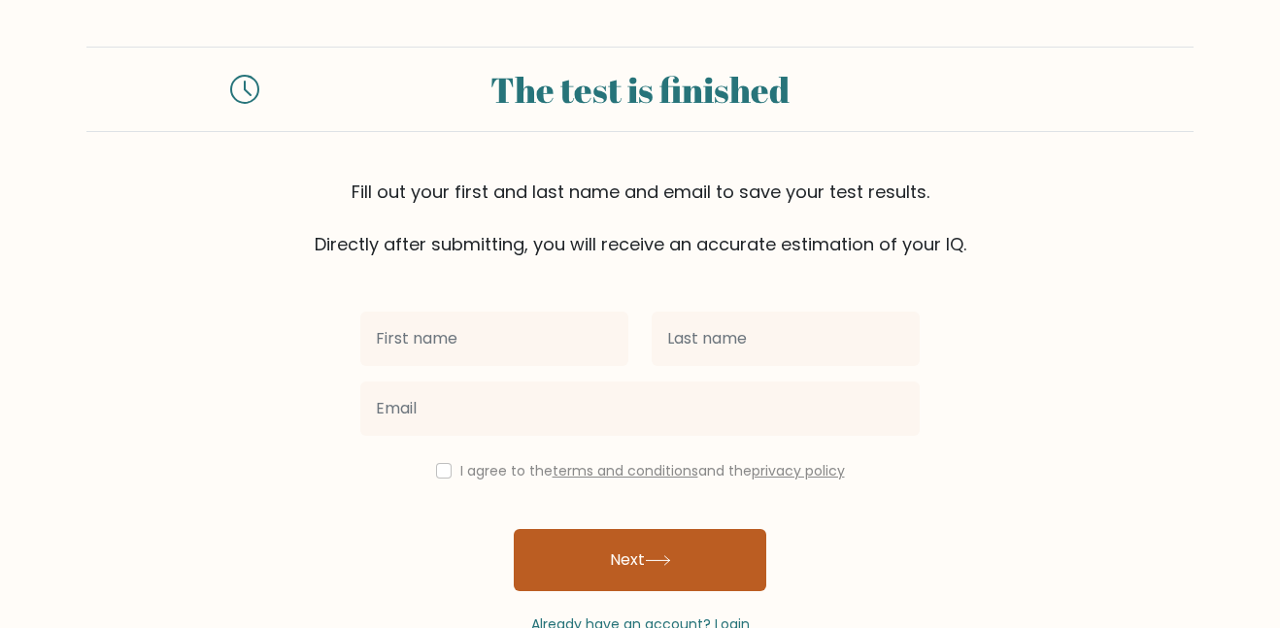
click at [634, 565] on button "Next" at bounding box center [640, 560] width 253 height 62
